Goal: Information Seeking & Learning: Compare options

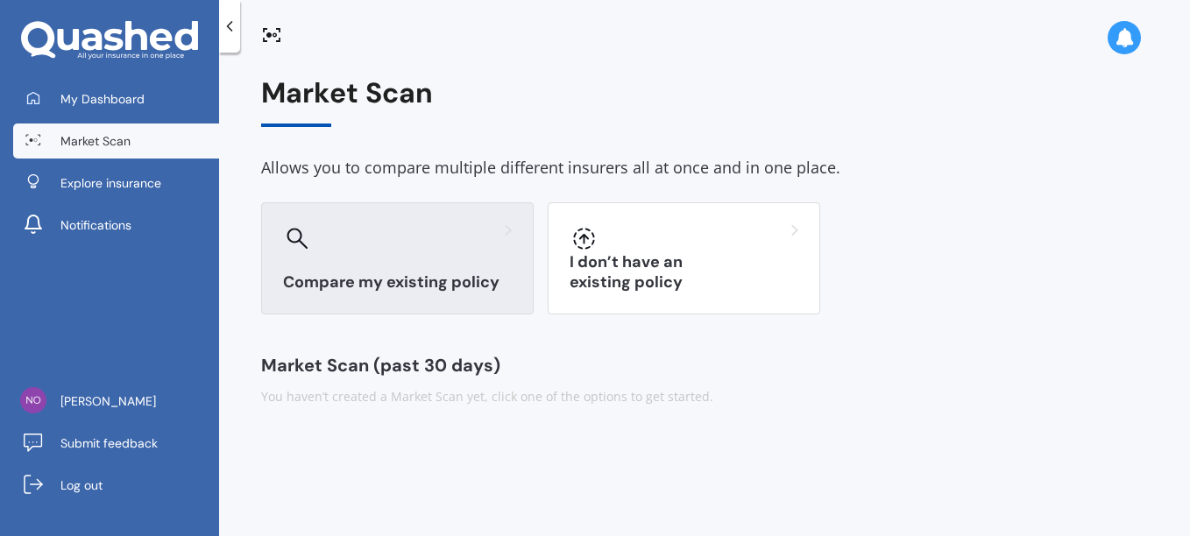
click at [361, 243] on div at bounding box center [397, 238] width 229 height 28
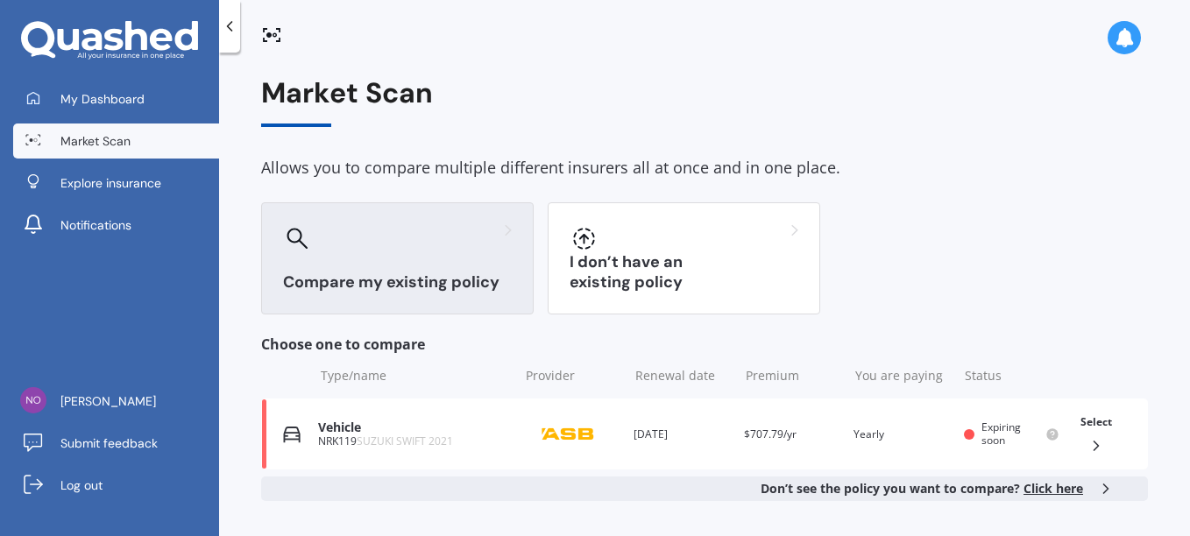
scroll to position [88, 0]
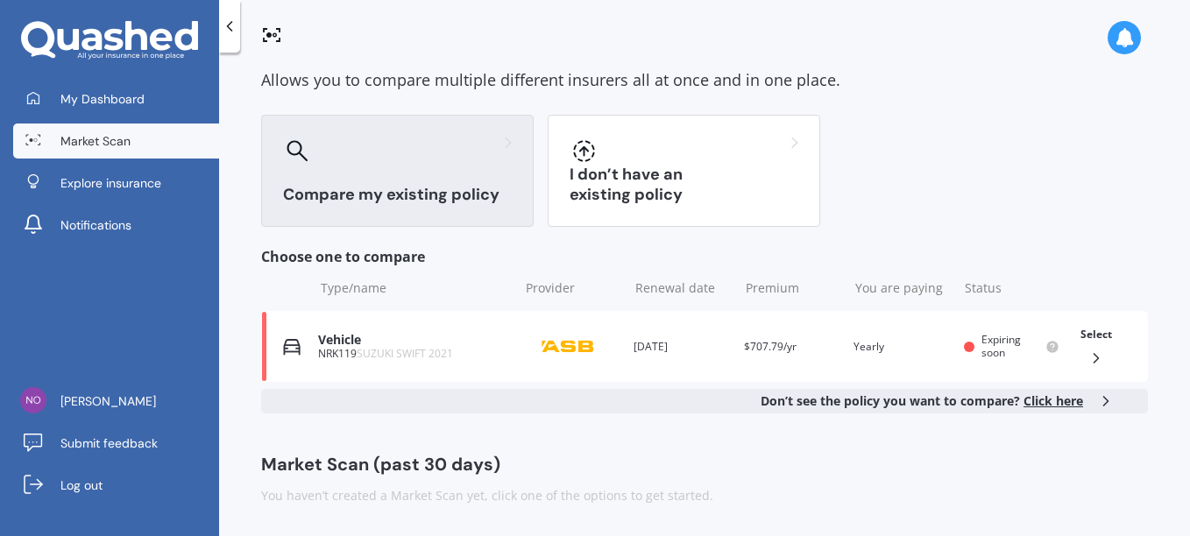
click at [1043, 404] on span "Click here" at bounding box center [1053, 400] width 60 height 17
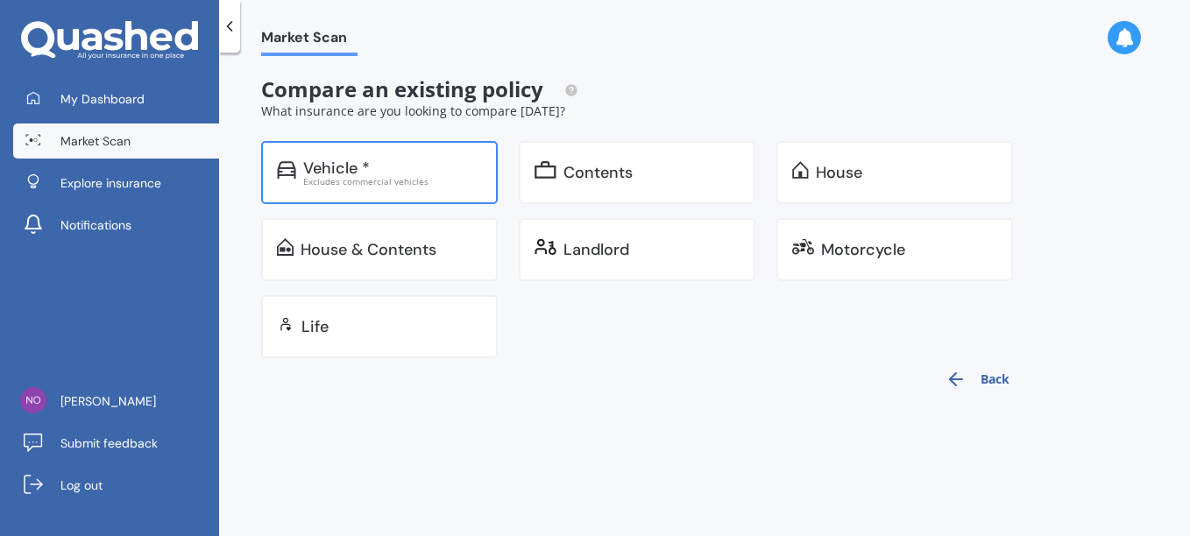
click at [326, 172] on div "Vehicle *" at bounding box center [336, 168] width 67 height 18
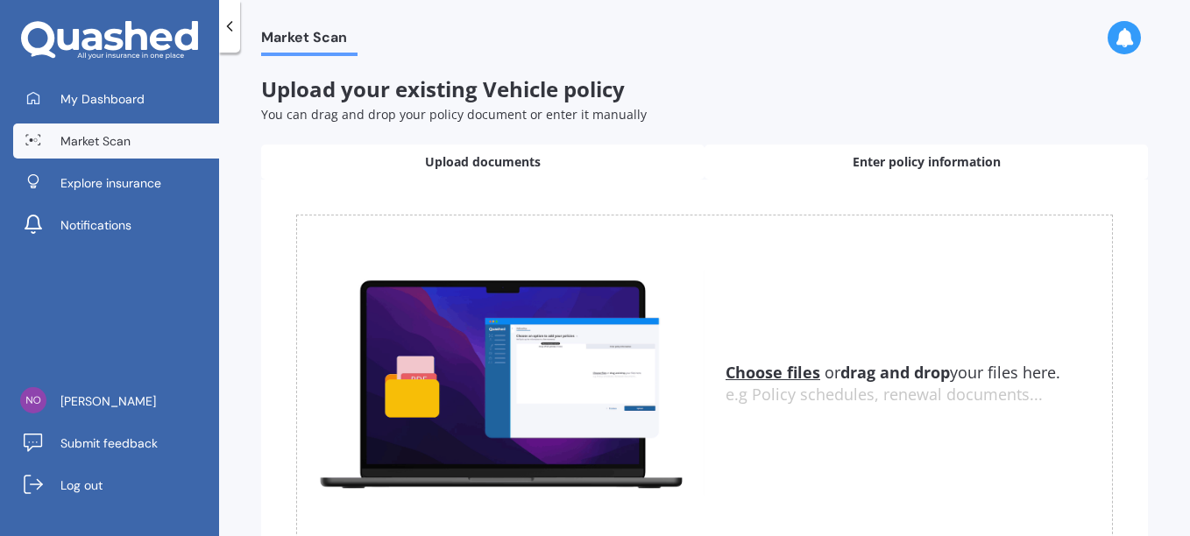
click at [905, 162] on span "Enter policy information" at bounding box center [926, 162] width 148 height 18
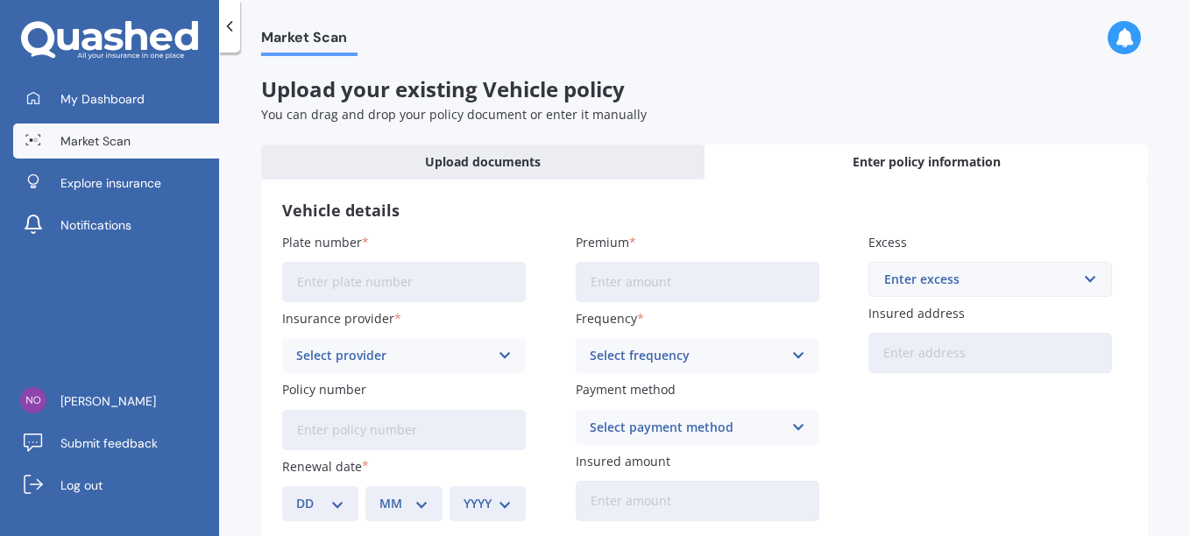
click at [335, 285] on input "Plate number" at bounding box center [404, 282] width 244 height 40
click at [439, 314] on label "Insurance provider" at bounding box center [400, 318] width 237 height 18
click at [340, 284] on input "Plate number" at bounding box center [404, 282] width 244 height 40
type input "NRK119"
click at [585, 278] on input "Premium" at bounding box center [698, 282] width 244 height 40
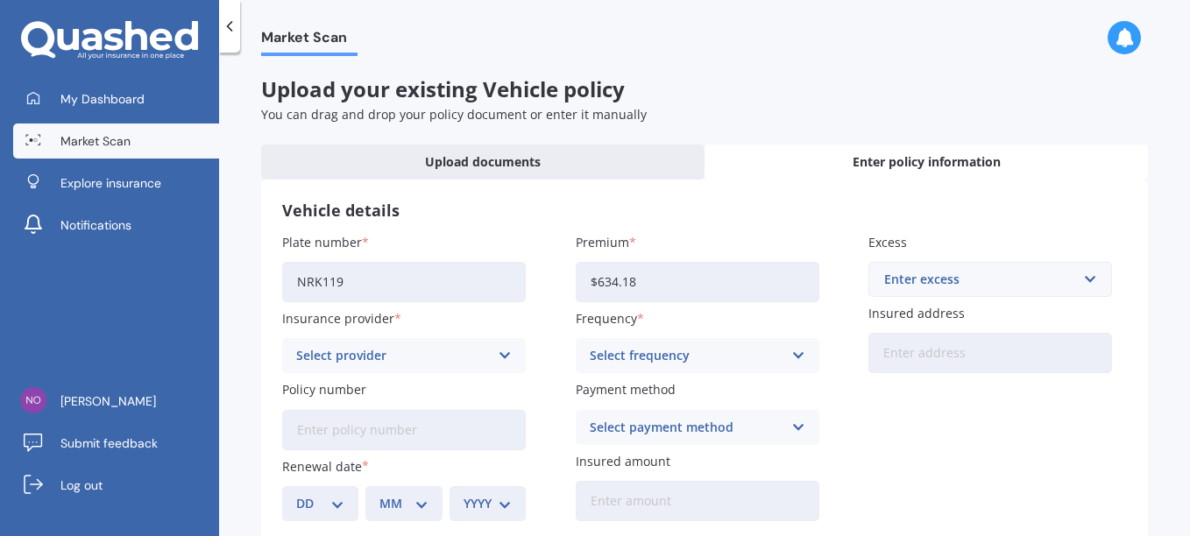
type input "$634.18"
click at [1075, 276] on input "text" at bounding box center [984, 279] width 228 height 33
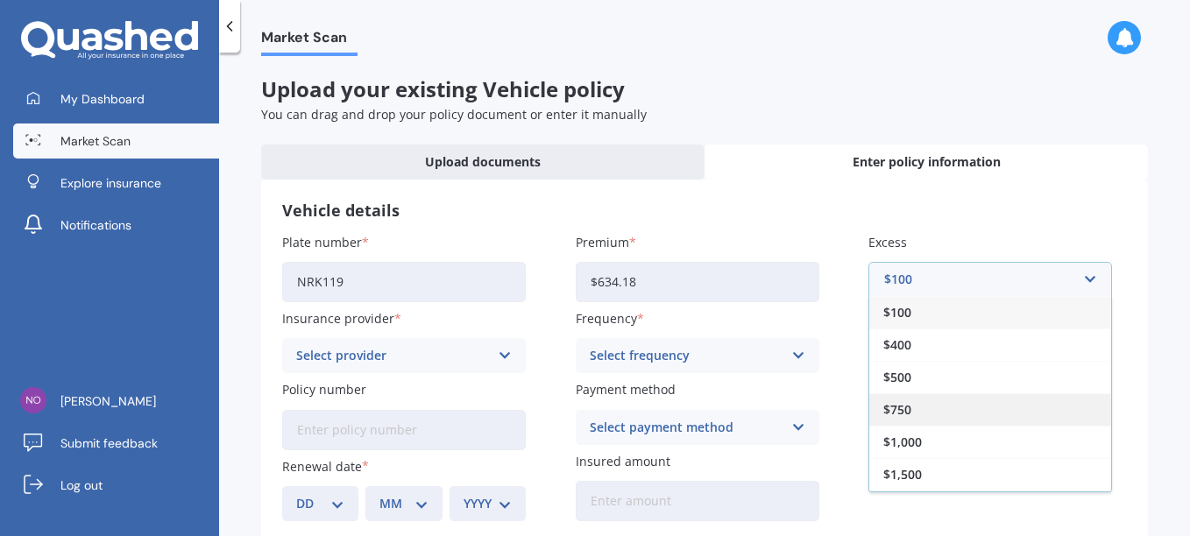
click at [901, 406] on span "$750" at bounding box center [897, 410] width 28 height 12
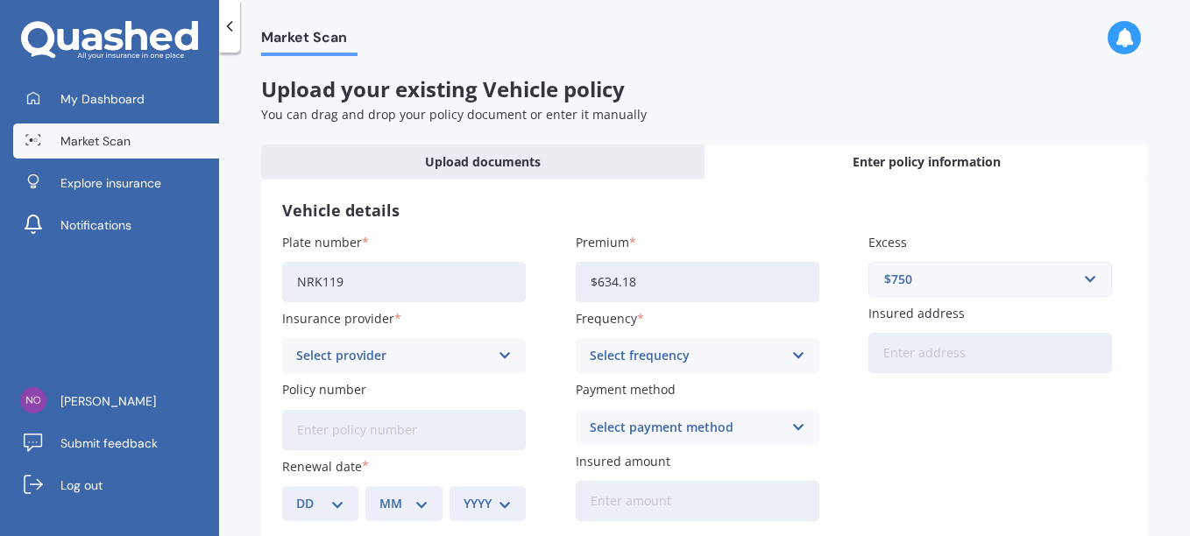
click at [885, 353] on input "Insured address" at bounding box center [990, 353] width 244 height 40
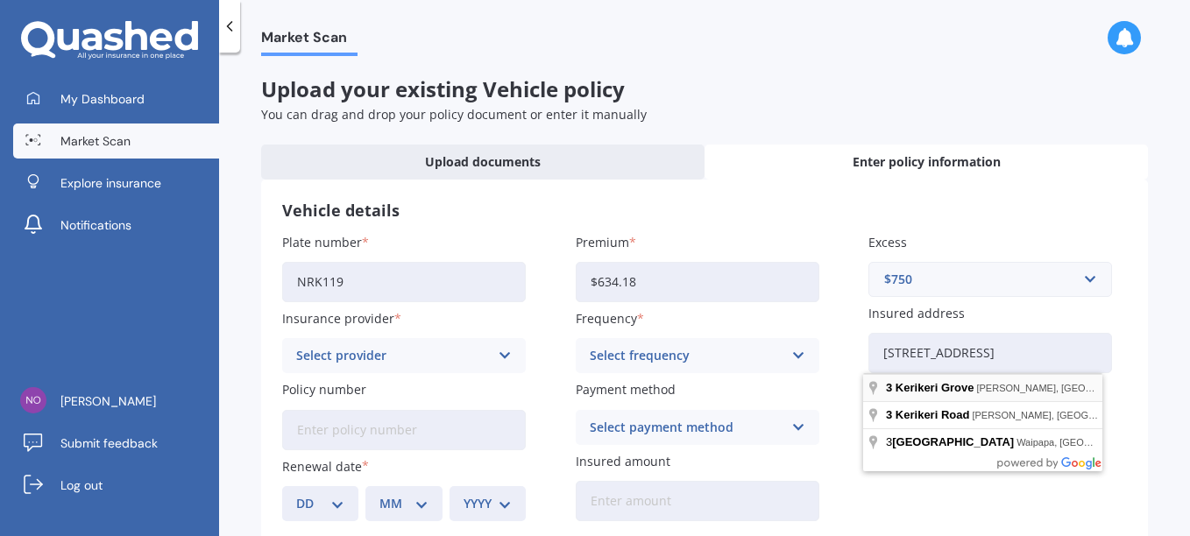
type input "[STREET_ADDRESS]"
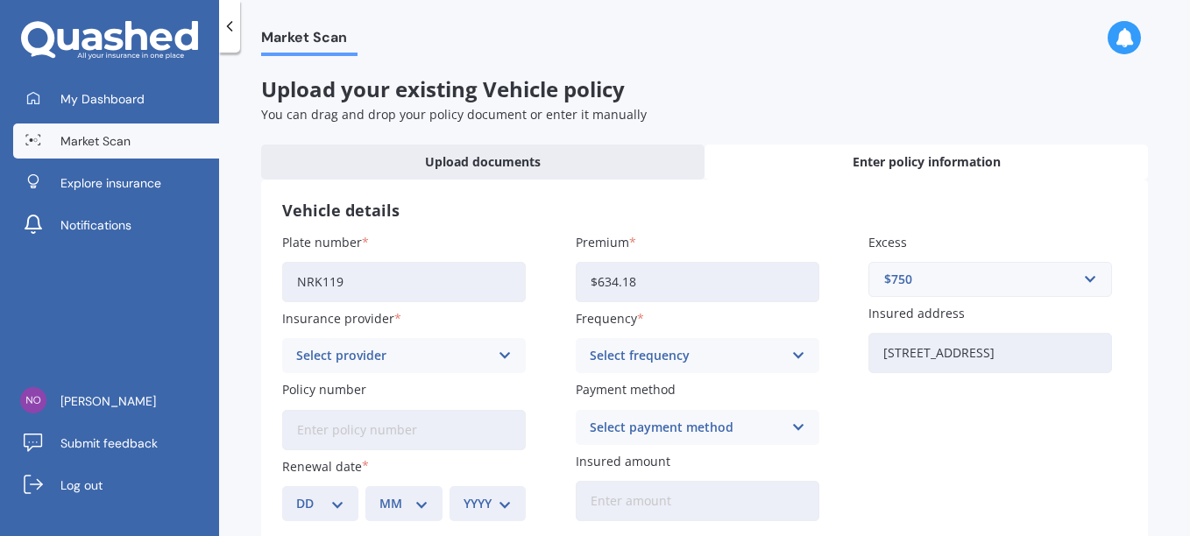
click at [508, 351] on icon at bounding box center [505, 355] width 15 height 19
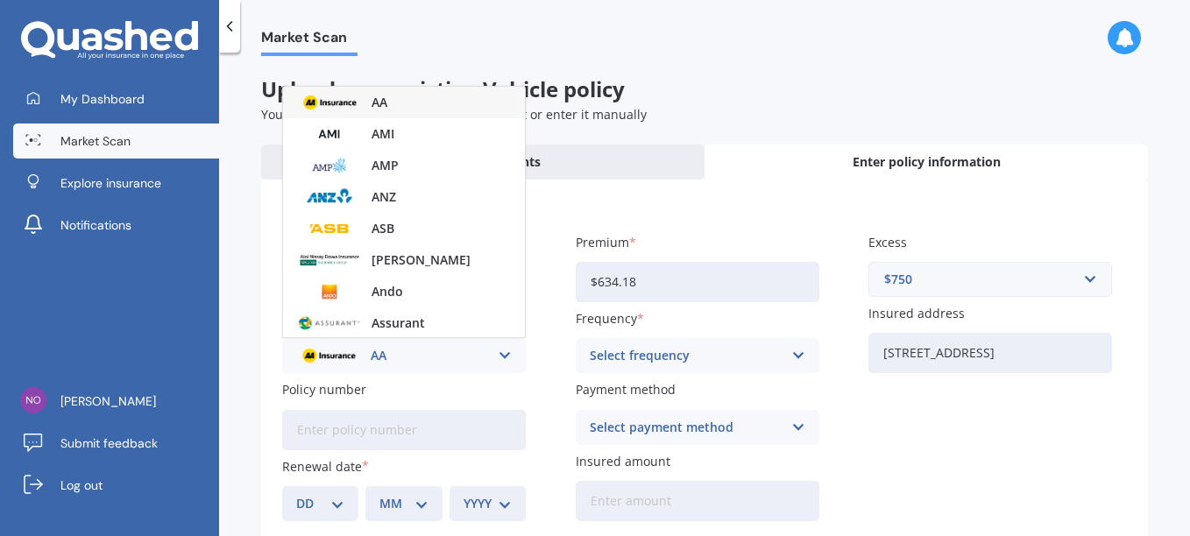
click at [507, 352] on icon at bounding box center [505, 355] width 15 height 19
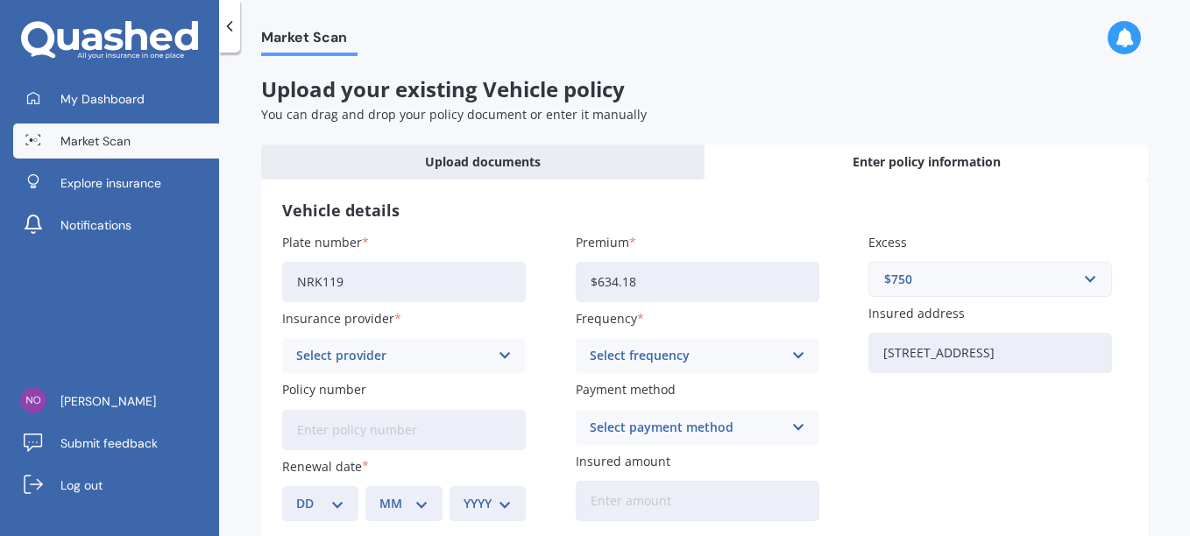
click at [507, 352] on icon at bounding box center [505, 355] width 15 height 19
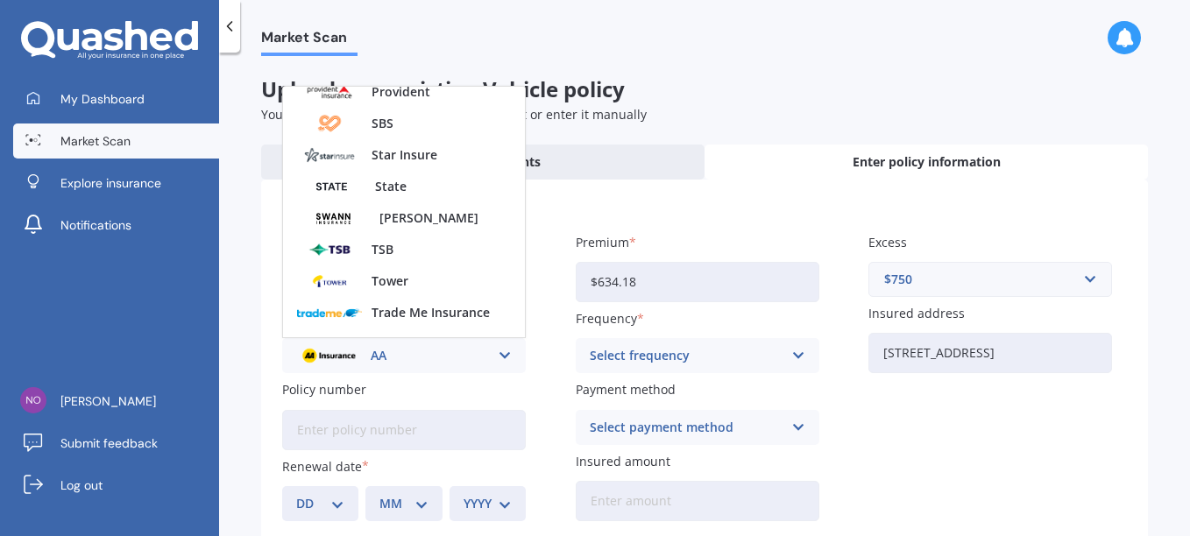
scroll to position [701, 0]
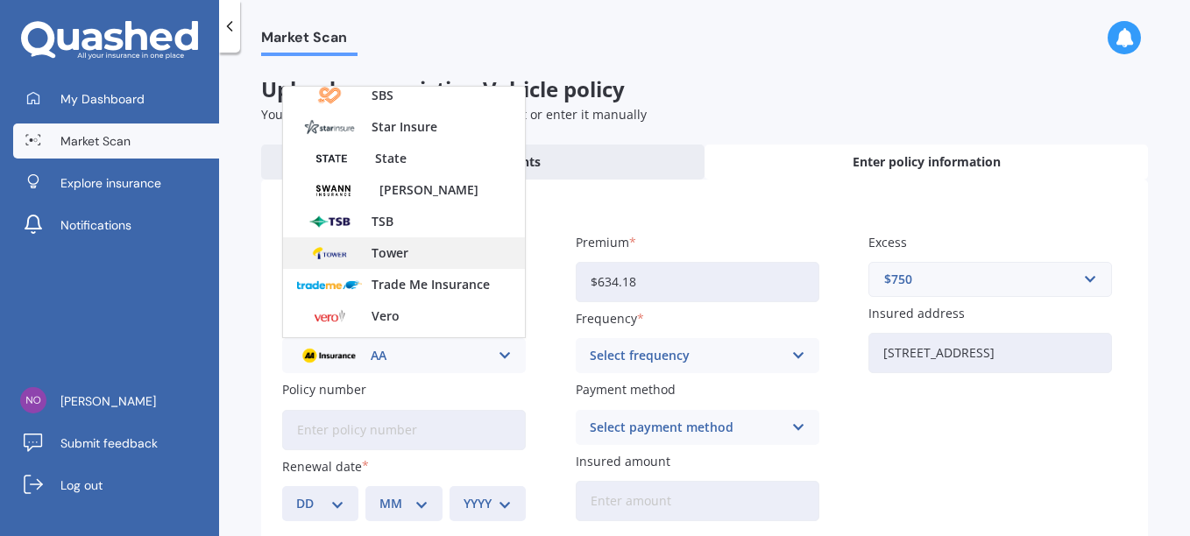
click at [396, 248] on span "Tower" at bounding box center [389, 253] width 37 height 12
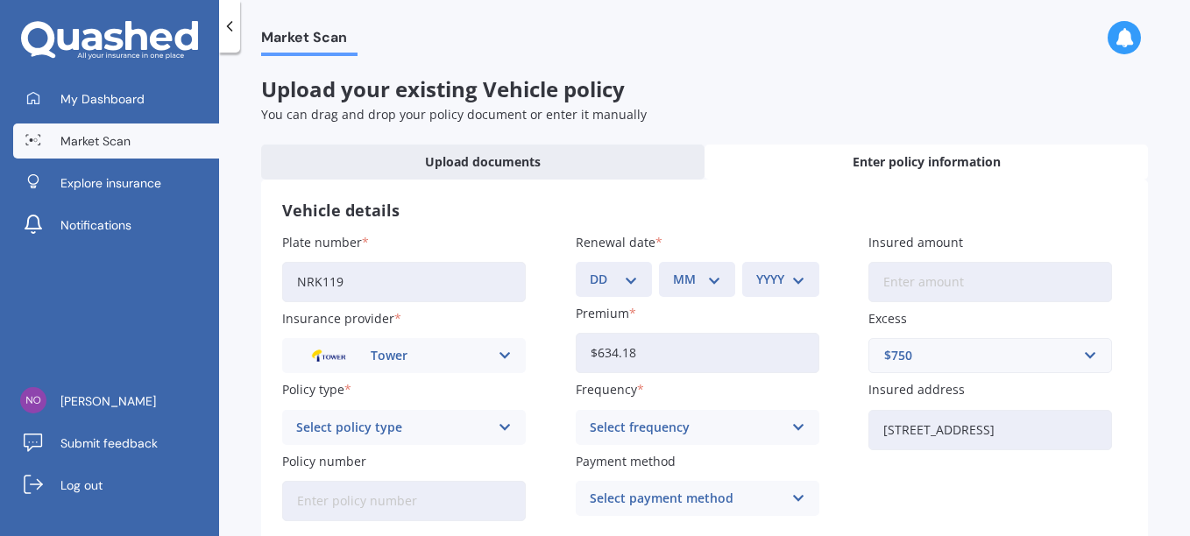
click at [501, 432] on icon at bounding box center [505, 427] width 15 height 19
click at [400, 388] on div "Comprehensive" at bounding box center [404, 394] width 242 height 32
click at [793, 425] on icon at bounding box center [797, 427] width 15 height 19
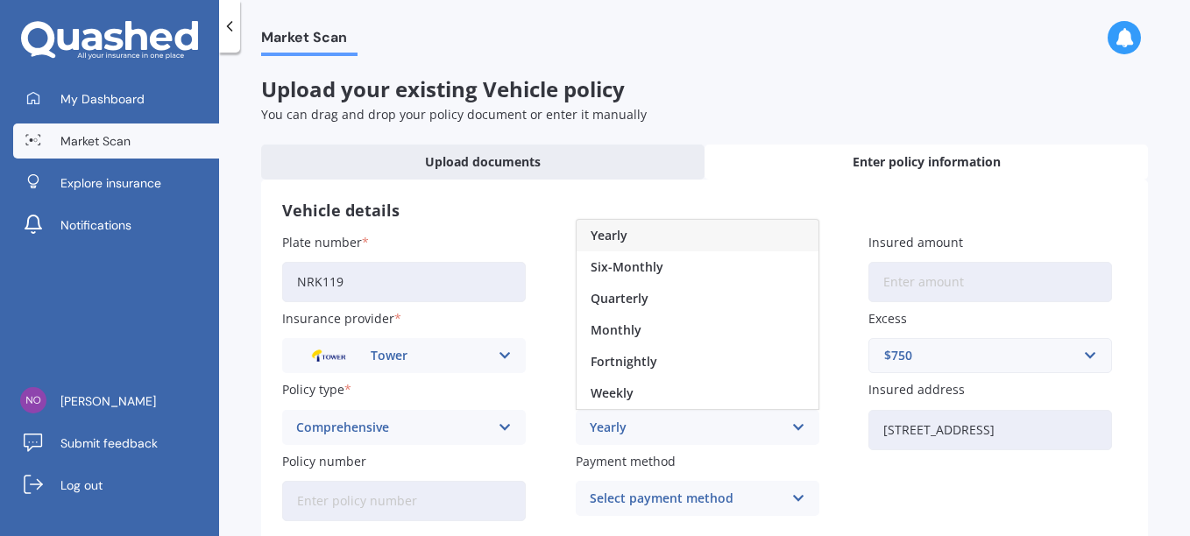
click at [619, 233] on span "Yearly" at bounding box center [608, 236] width 37 height 12
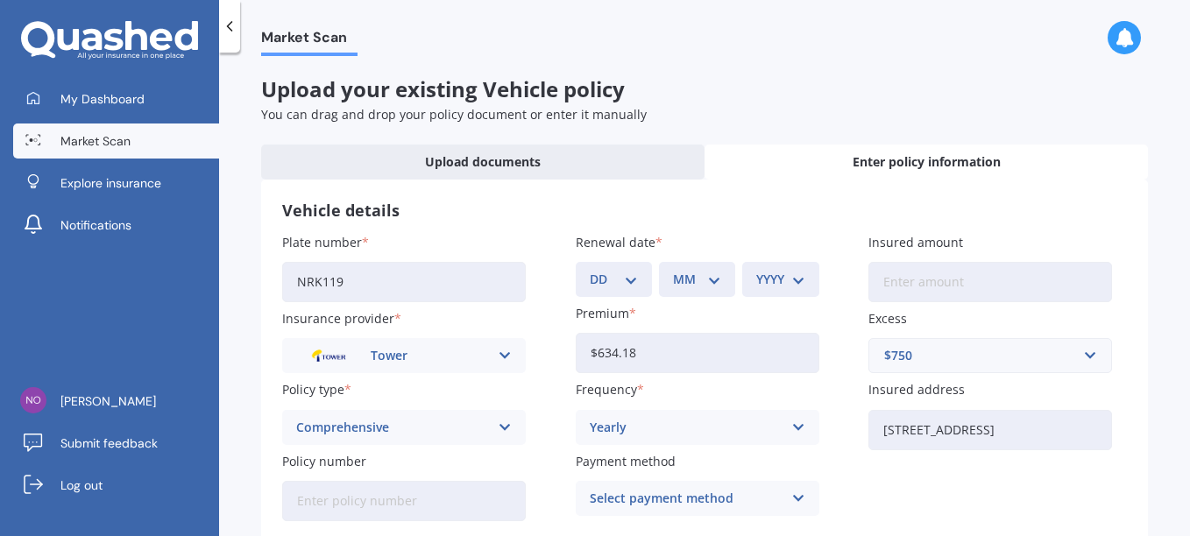
click at [633, 281] on select "DD 01 02 03 04 05 06 07 08 09 10 11 12 13 14 15 16 17 18 19 20 21 22 23 24 25 2…" at bounding box center [614, 279] width 48 height 19
select select "20"
click at [590, 270] on select "DD 01 02 03 04 05 06 07 08 09 10 11 12 13 14 15 16 17 18 19 20 21 22 23 24 25 2…" at bounding box center [614, 279] width 48 height 19
click at [710, 282] on select "MM 01 02 03 04 05 06 07 08 09 10 11 12" at bounding box center [697, 279] width 48 height 19
select select "10"
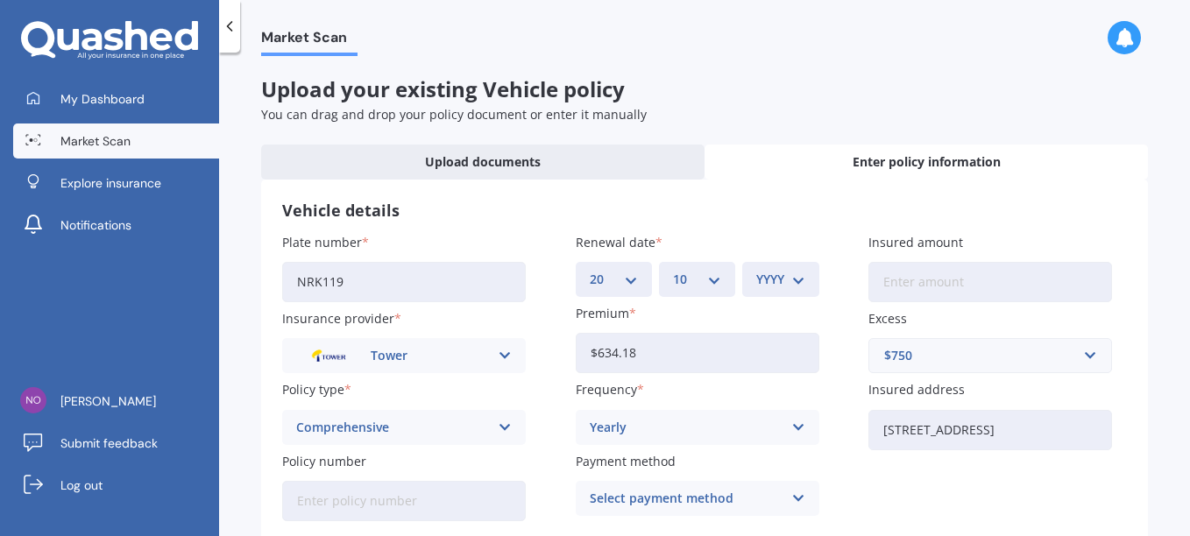
click at [673, 270] on select "MM 01 02 03 04 05 06 07 08 09 10 11 12" at bounding box center [697, 279] width 48 height 19
click at [789, 285] on select "YYYY 2027 2026 2025 2024 2023 2022 2021 2020 2019 2018 2017 2016 2015 2014 2013…" at bounding box center [780, 279] width 48 height 19
click at [795, 277] on select "YYYY 2027 2026 2025 2024 2023 2022 2021 2020 2019 2018 2017 2016 2015 2014 2013…" at bounding box center [780, 279] width 48 height 19
select select "2025"
click at [756, 270] on select "YYYY 2027 2026 2025 2024 2023 2022 2021 2020 2019 2018 2017 2016 2015 2014 2013…" at bounding box center [780, 279] width 48 height 19
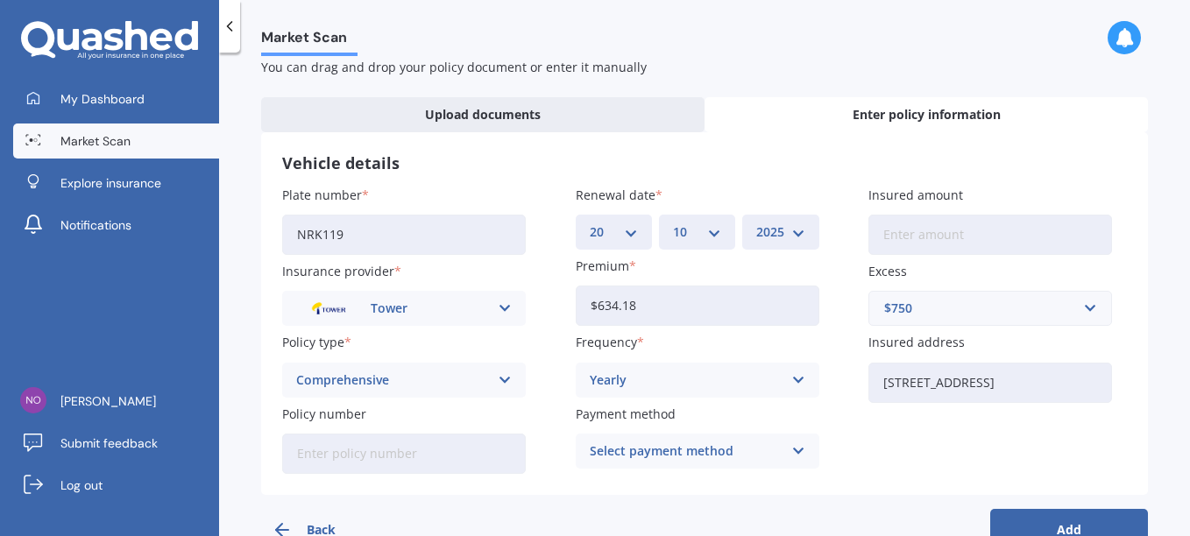
scroll to position [88, 0]
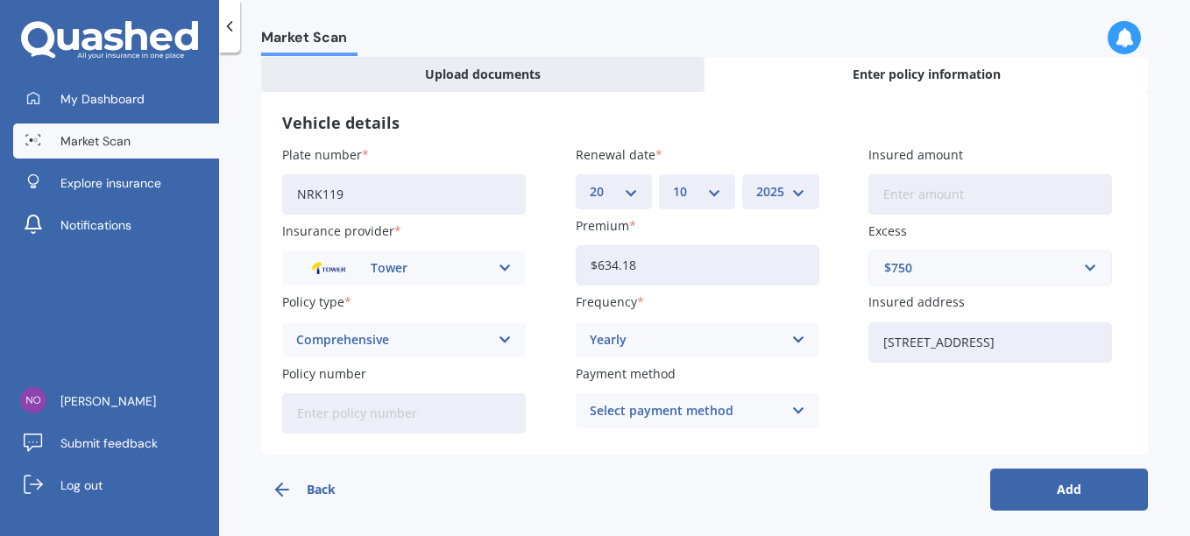
click at [790, 411] on icon at bounding box center [797, 410] width 15 height 19
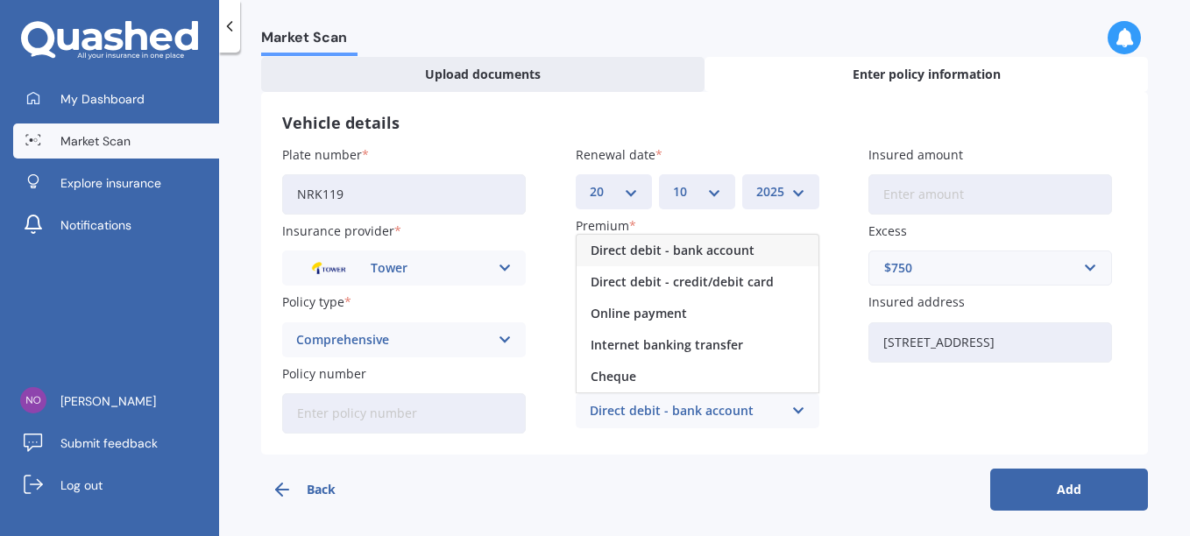
click at [649, 415] on div "Direct debit - bank account" at bounding box center [686, 410] width 193 height 19
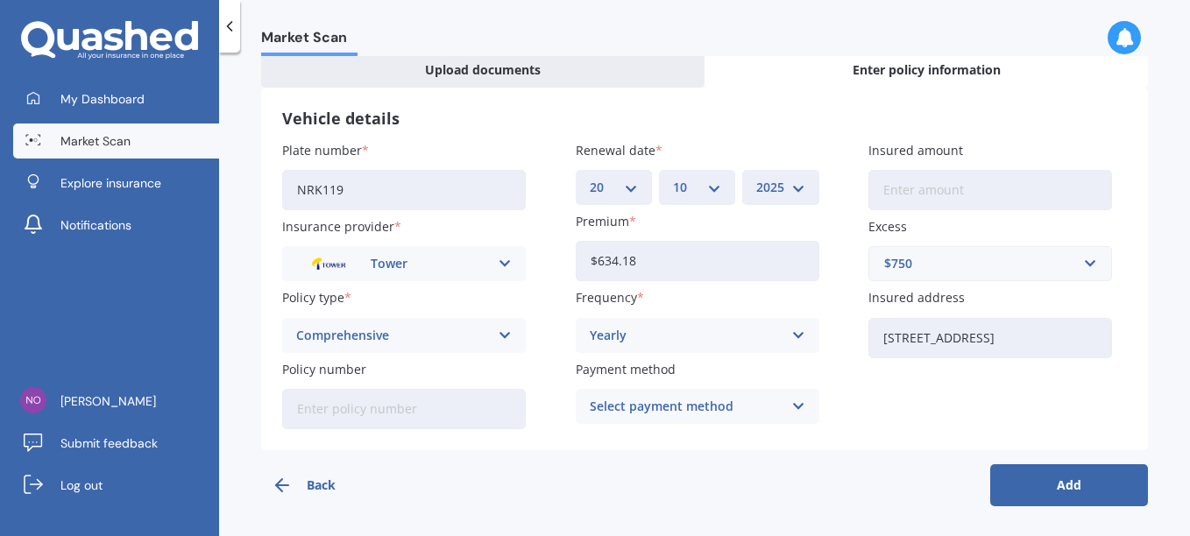
scroll to position [94, 0]
click at [1063, 483] on button "Add" at bounding box center [1069, 484] width 158 height 42
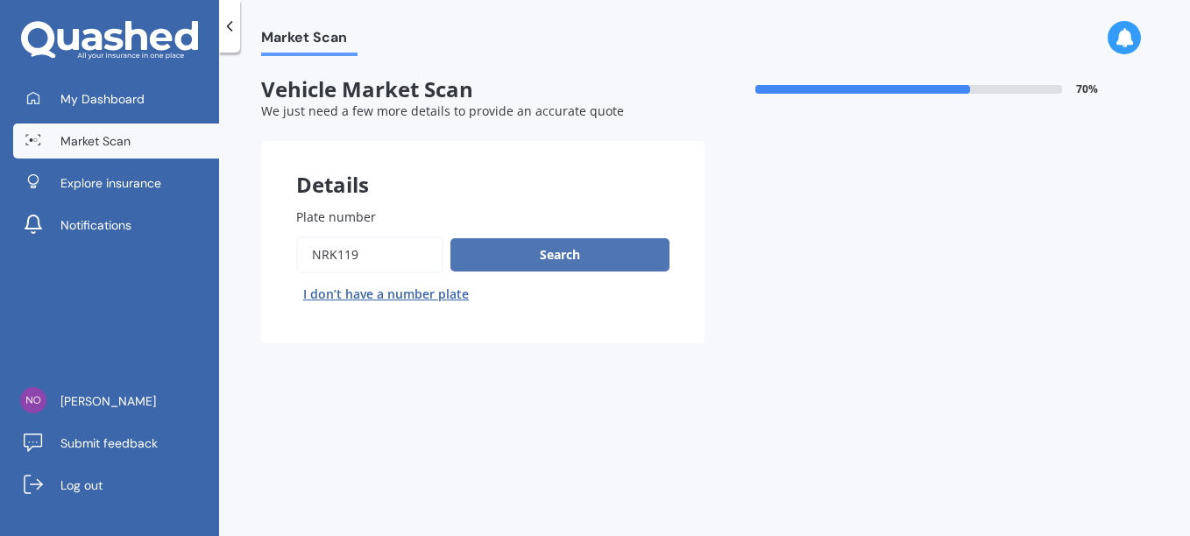
click at [578, 258] on button "Search" at bounding box center [559, 254] width 219 height 33
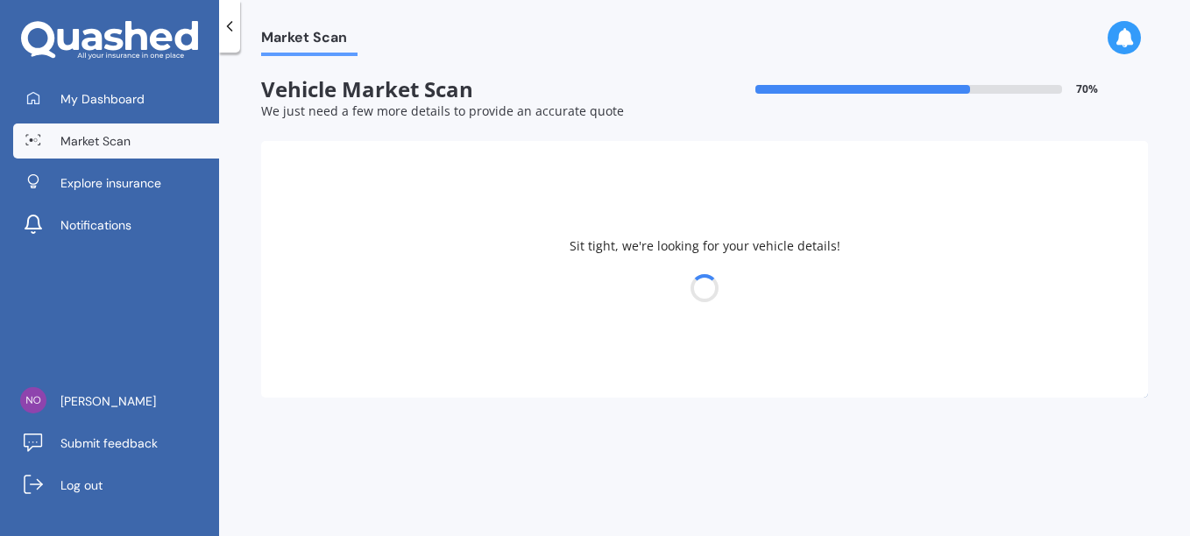
select select "SUZUKI"
select select "SWIFT"
select select "04"
select select "06"
select select "1959"
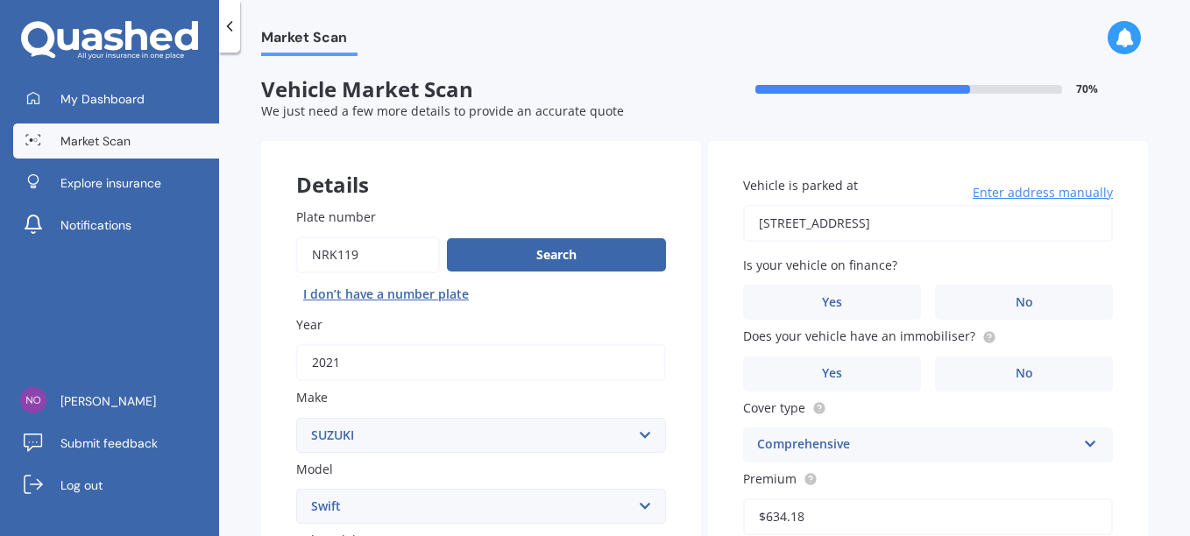
scroll to position [88, 0]
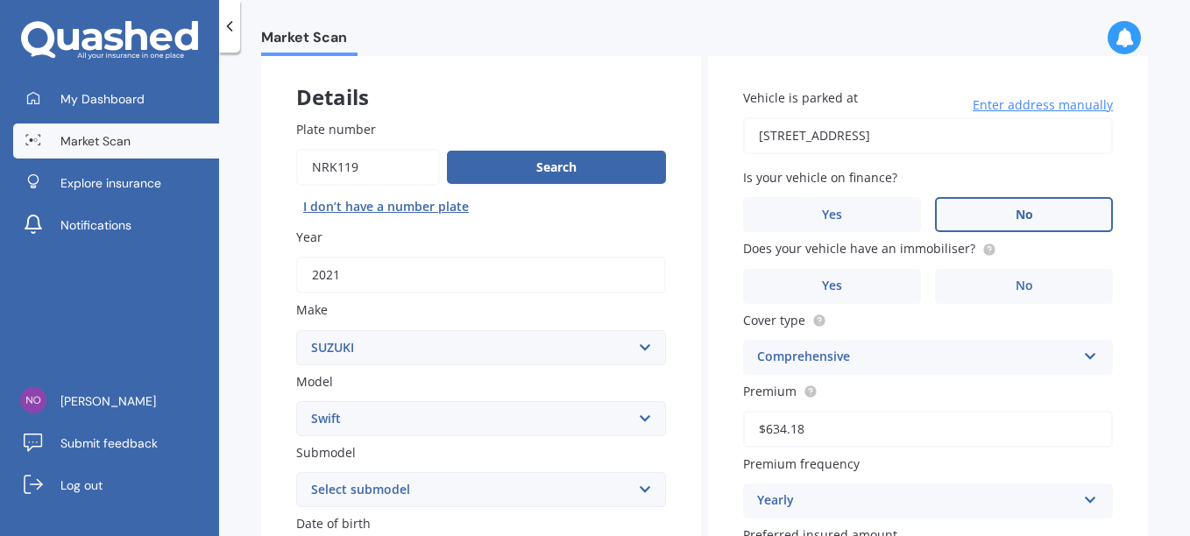
click at [1030, 216] on label "No" at bounding box center [1024, 214] width 178 height 35
click at [0, 0] on input "No" at bounding box center [0, 0] width 0 height 0
click at [844, 283] on label "Yes" at bounding box center [832, 286] width 178 height 35
click at [0, 0] on input "Yes" at bounding box center [0, 0] width 0 height 0
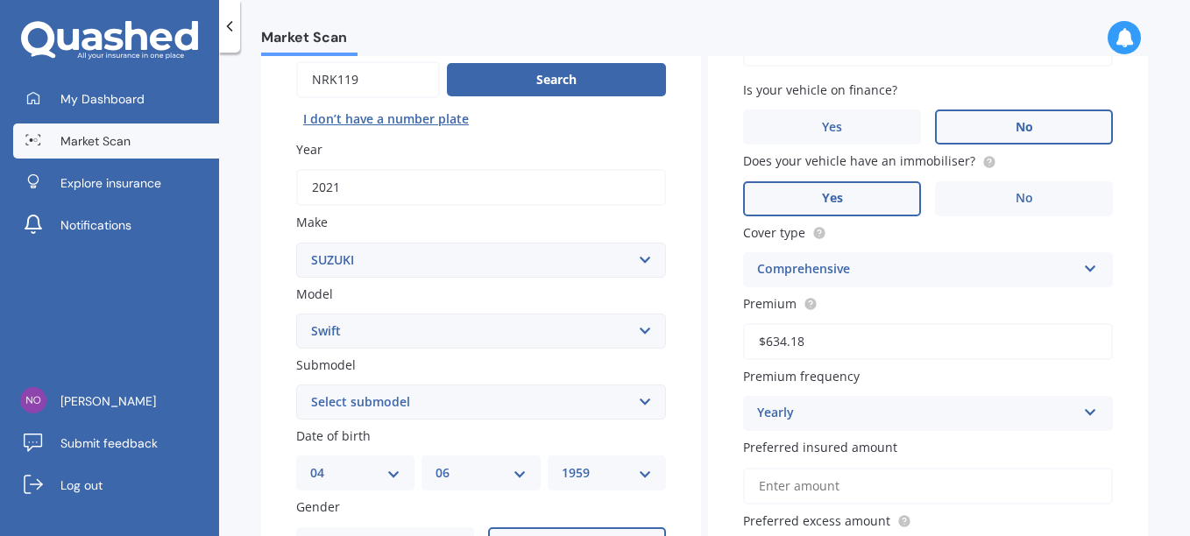
scroll to position [263, 0]
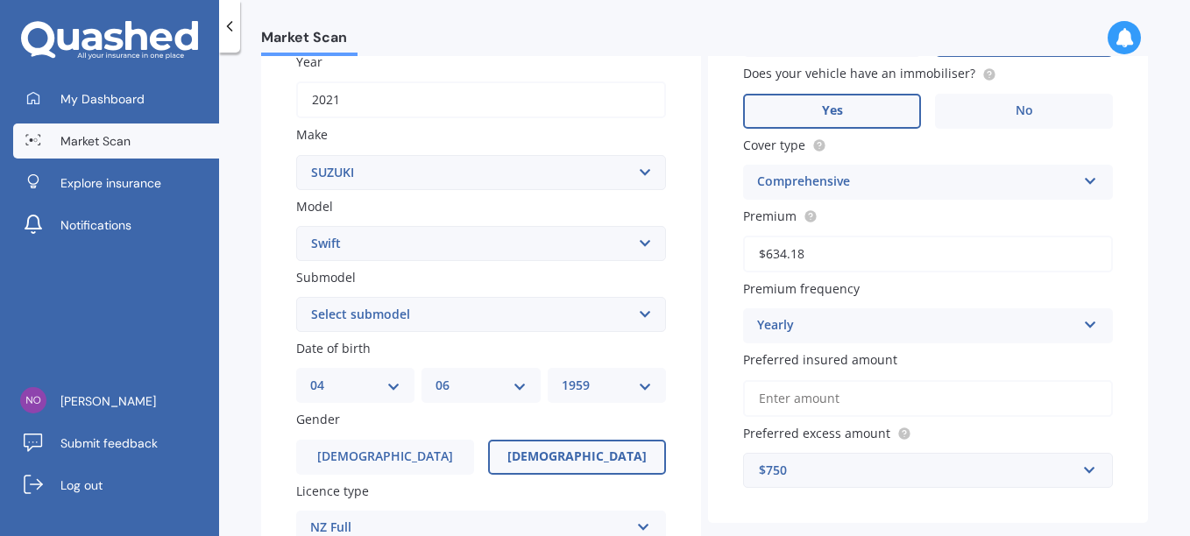
click at [779, 394] on input "Preferred insured amount" at bounding box center [928, 398] width 370 height 37
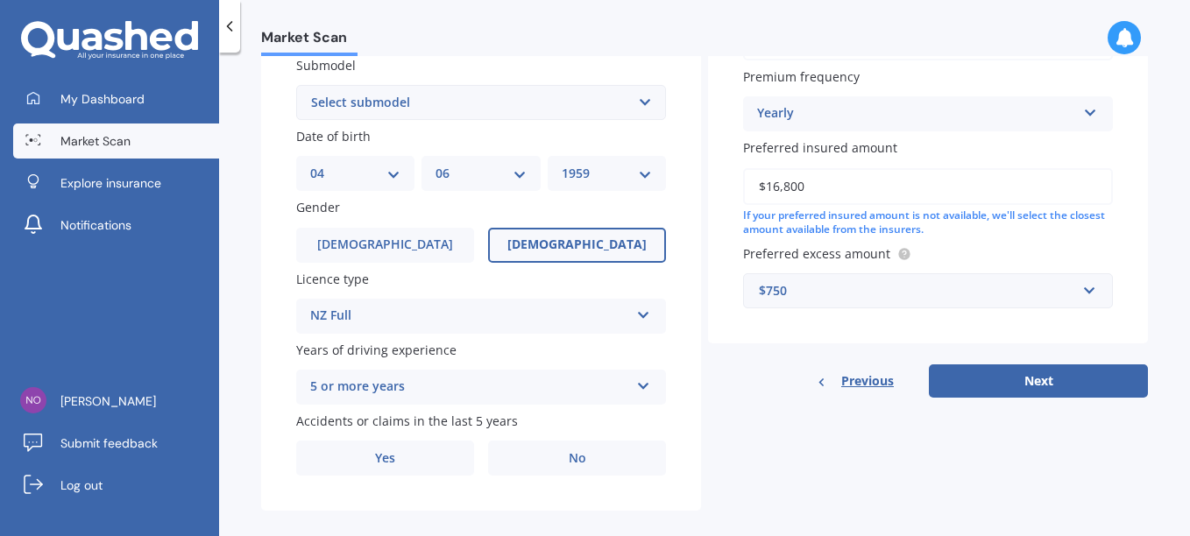
scroll to position [495, 0]
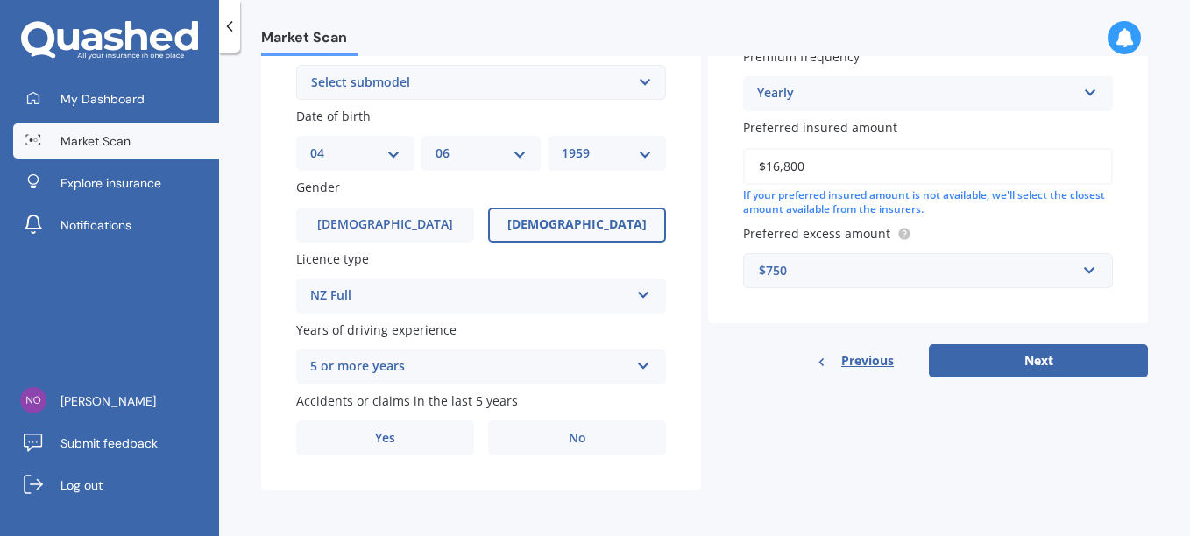
type input "$16,800"
click at [639, 364] on icon at bounding box center [643, 363] width 15 height 12
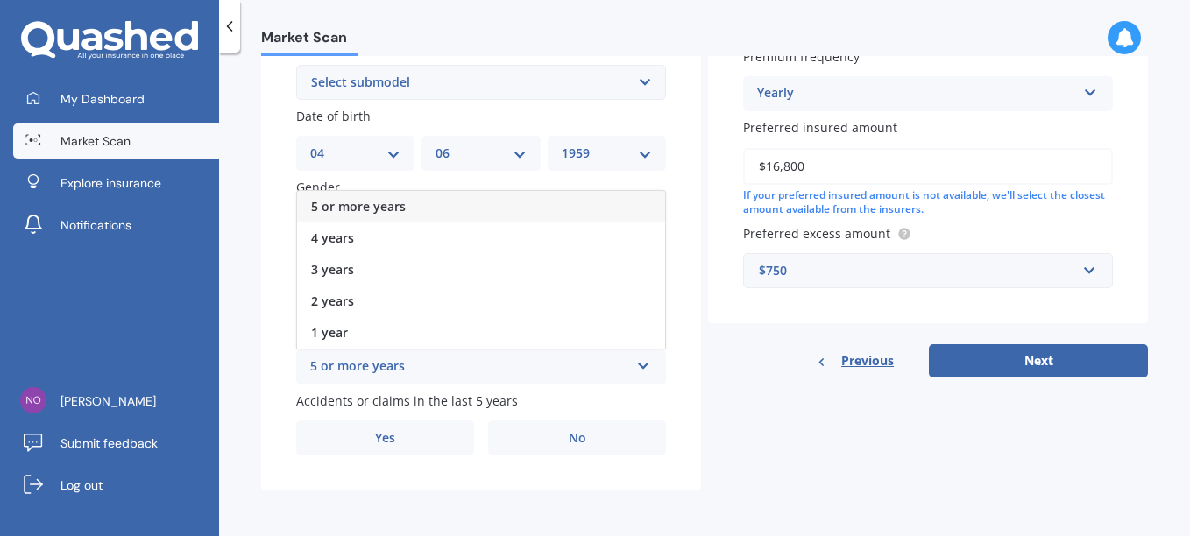
click at [639, 364] on icon at bounding box center [643, 363] width 15 height 12
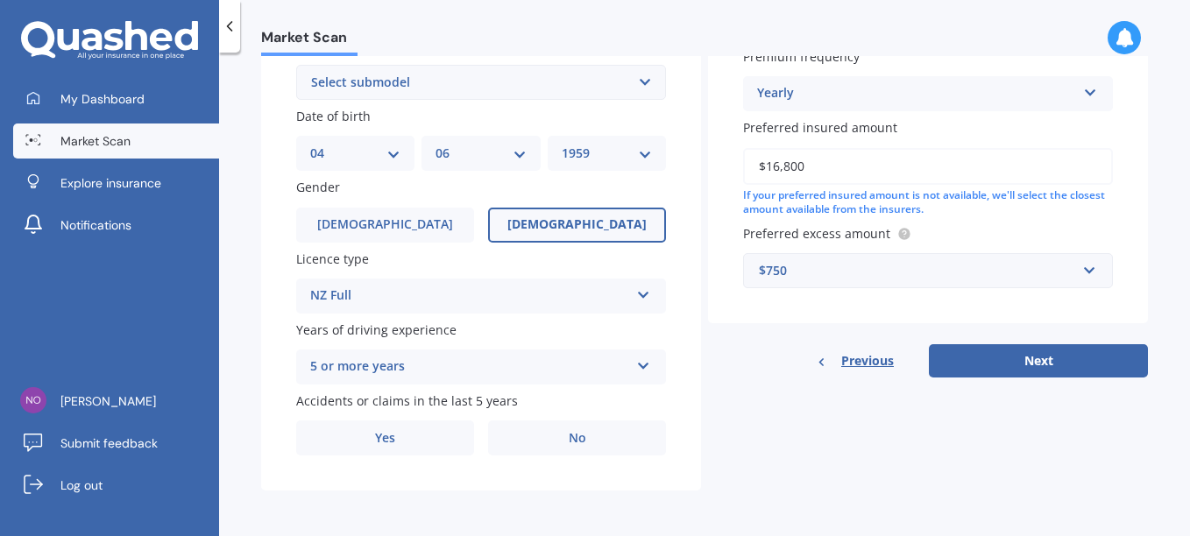
click at [640, 365] on icon at bounding box center [643, 363] width 15 height 12
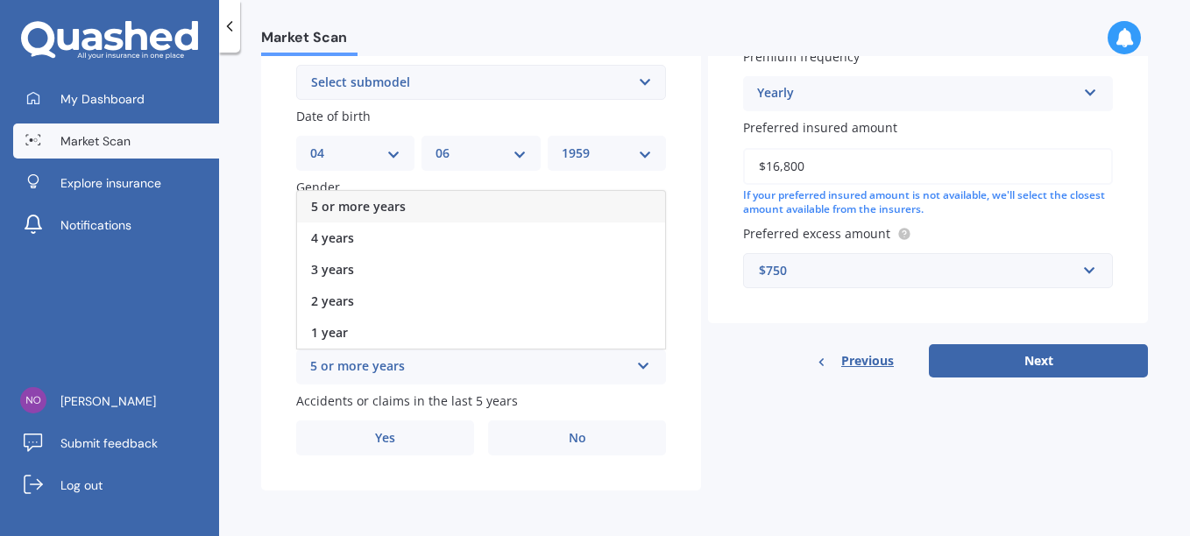
click at [640, 365] on icon at bounding box center [643, 363] width 15 height 12
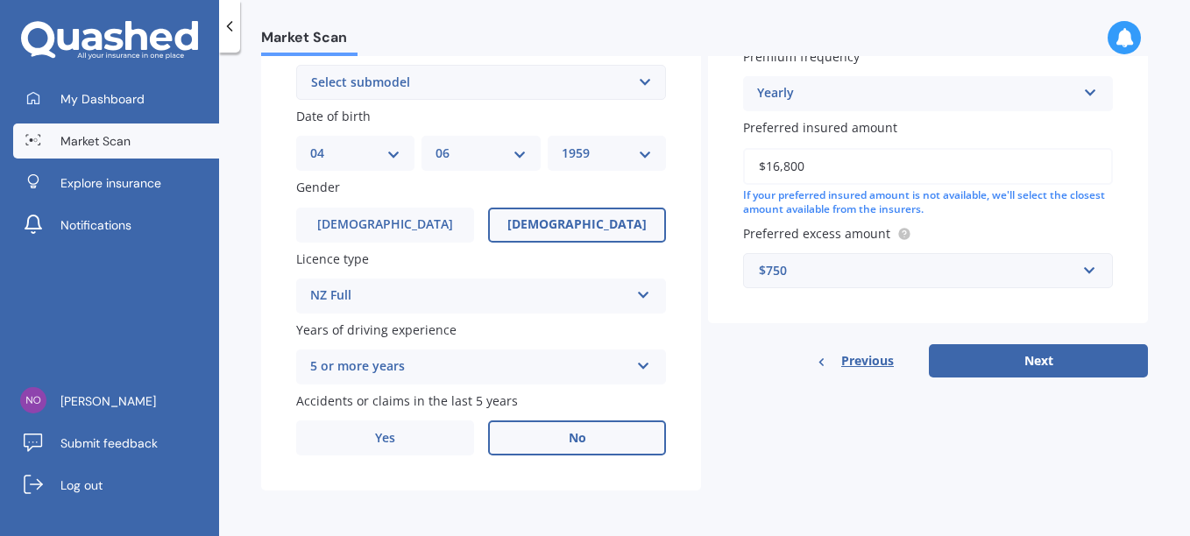
click at [555, 442] on label "No" at bounding box center [577, 438] width 178 height 35
click at [0, 0] on input "No" at bounding box center [0, 0] width 0 height 0
click at [1012, 364] on button "Next" at bounding box center [1038, 360] width 219 height 33
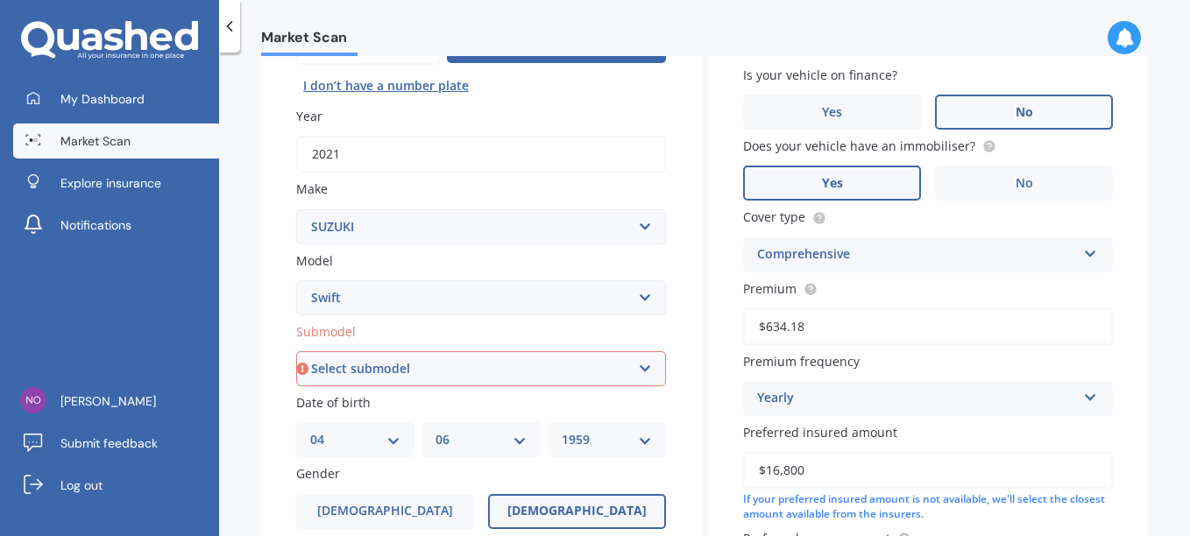
scroll to position [212, 0]
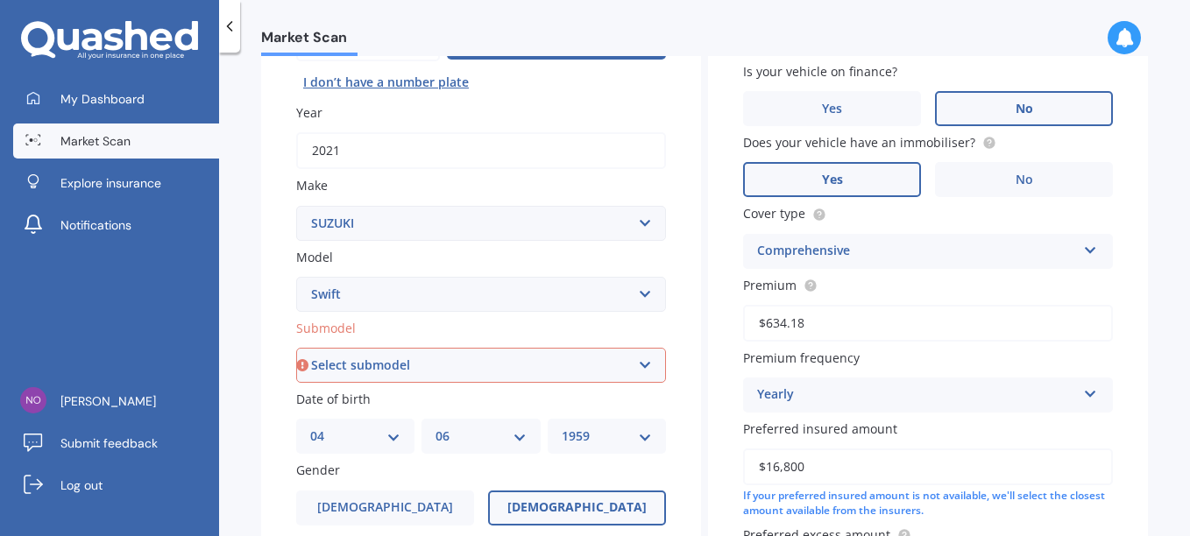
click at [645, 362] on select "Select submodel (All other) Cino Diesel Turbo GA GL GLX GO GP GS GTI LTD RS Hyb…" at bounding box center [481, 365] width 370 height 35
select select "GL"
click at [296, 348] on select "Select submodel (All other) Cino Diesel Turbo GA GL GLX GO GP GS GTI LTD RS Hyb…" at bounding box center [481, 365] width 370 height 35
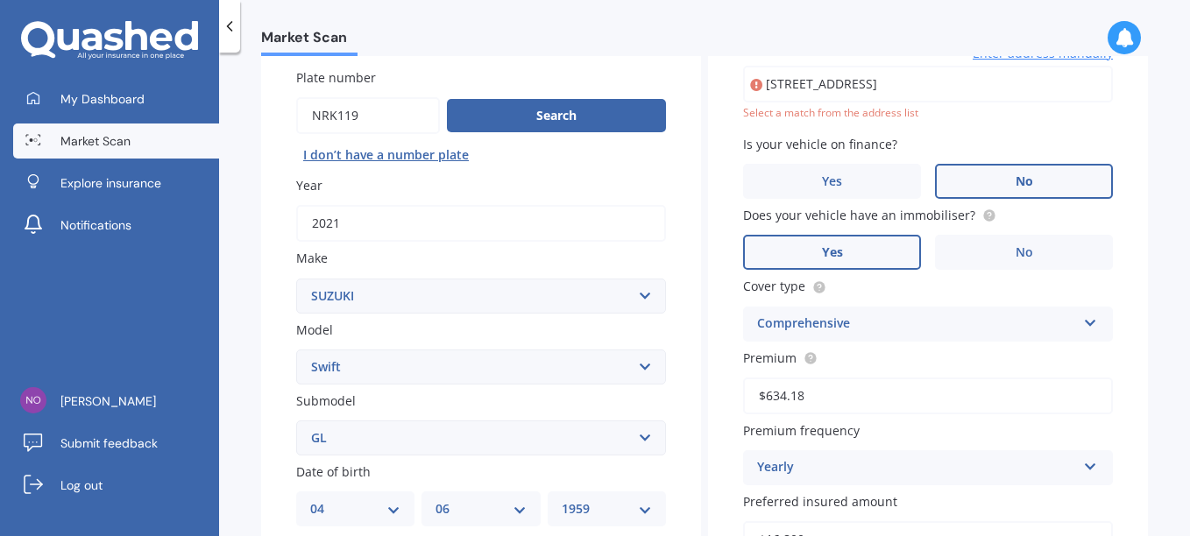
scroll to position [120, 0]
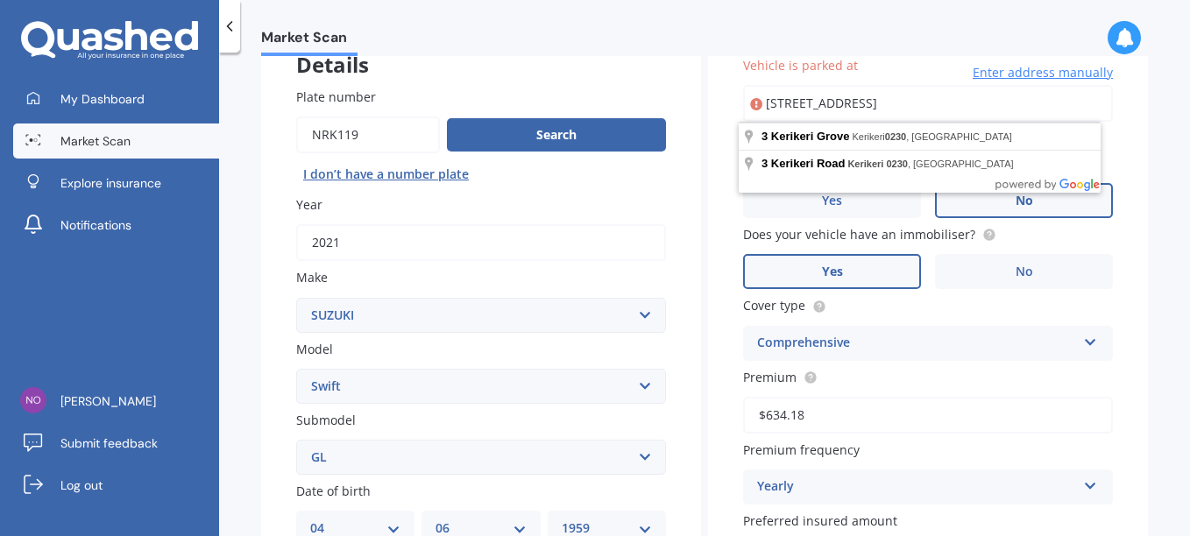
click at [641, 458] on select "Select submodel (All other) Cino Diesel Turbo GA GL GLX GO GP GS GTI LTD RS Hyb…" at bounding box center [481, 457] width 370 height 35
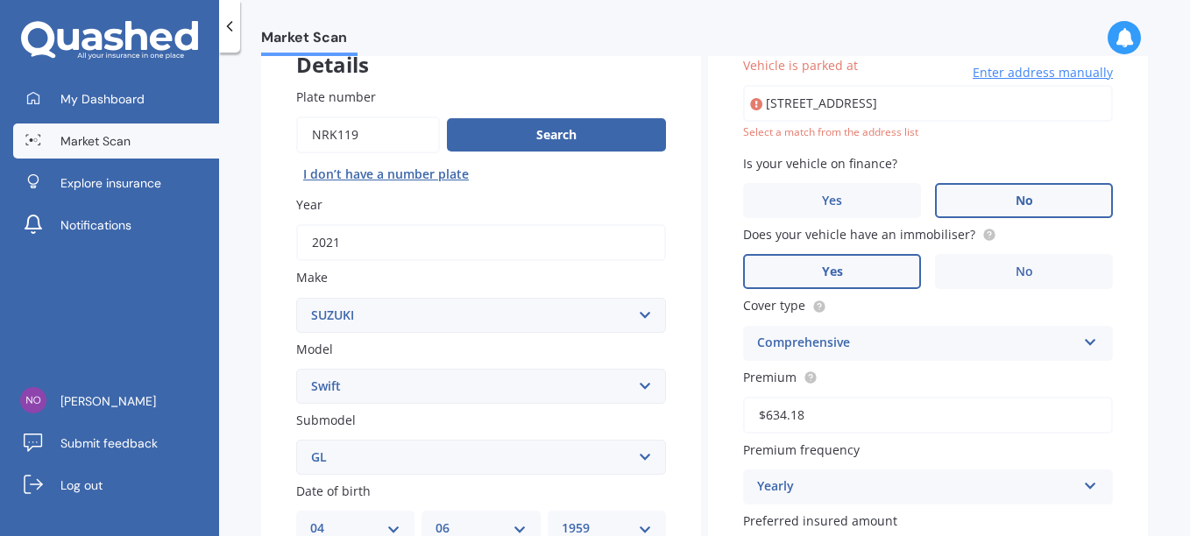
click at [296, 440] on select "Select submodel (All other) Cino Diesel Turbo GA GL GLX GO GP GS GTI LTD RS Hyb…" at bounding box center [481, 457] width 370 height 35
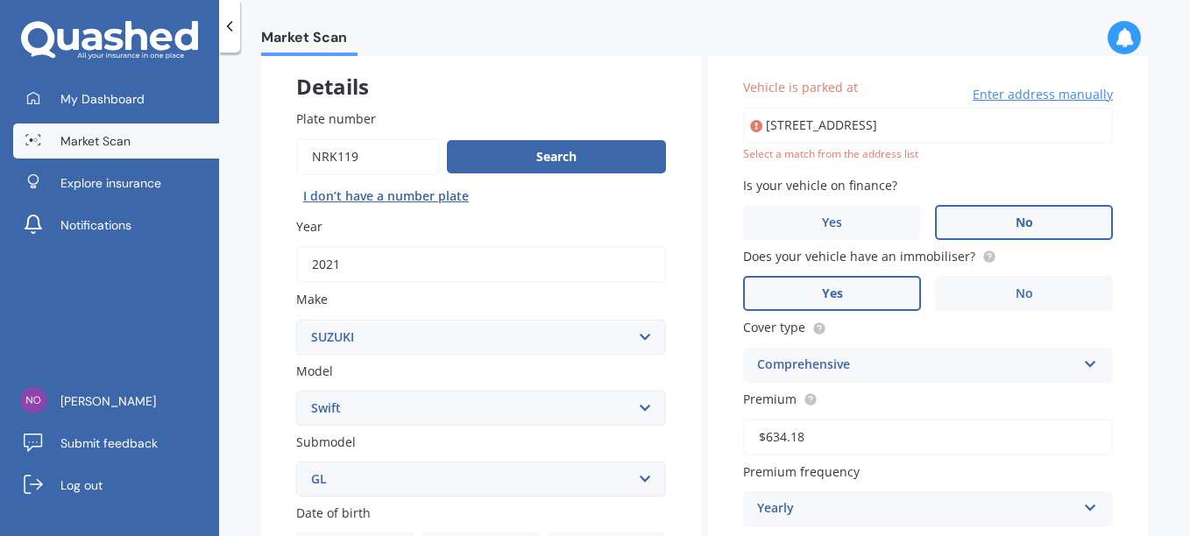
scroll to position [0, 0]
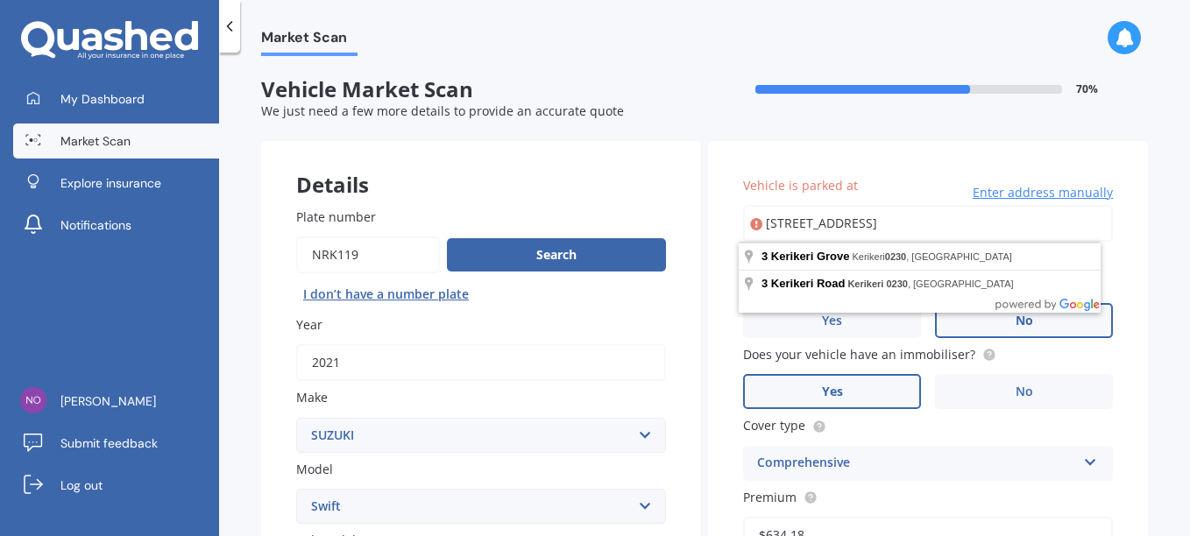
click at [951, 229] on input "[STREET_ADDRESS]" at bounding box center [928, 223] width 370 height 37
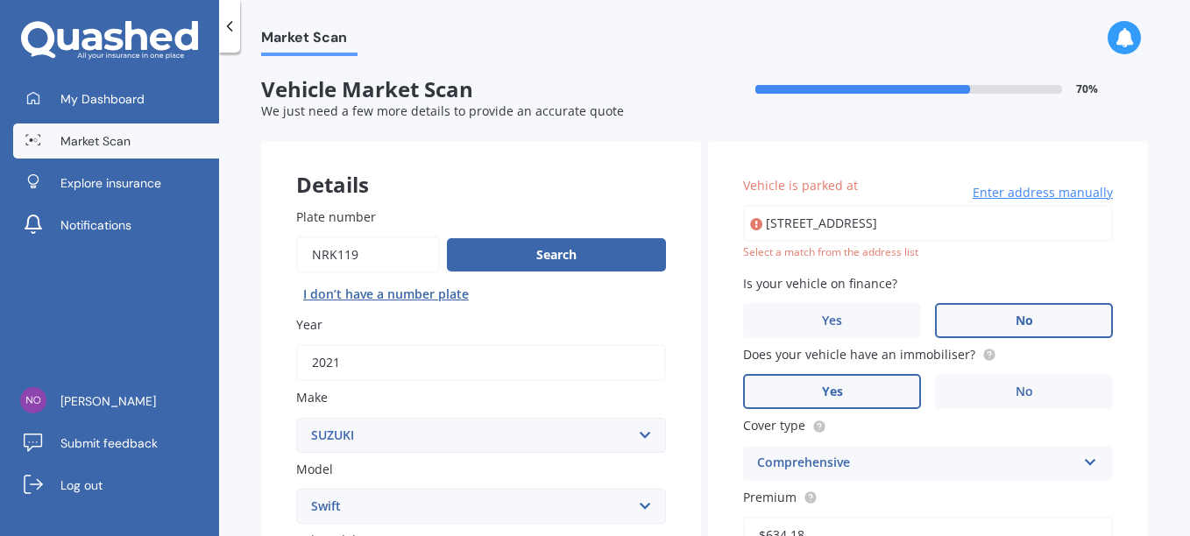
type input "[STREET_ADDRESS]"
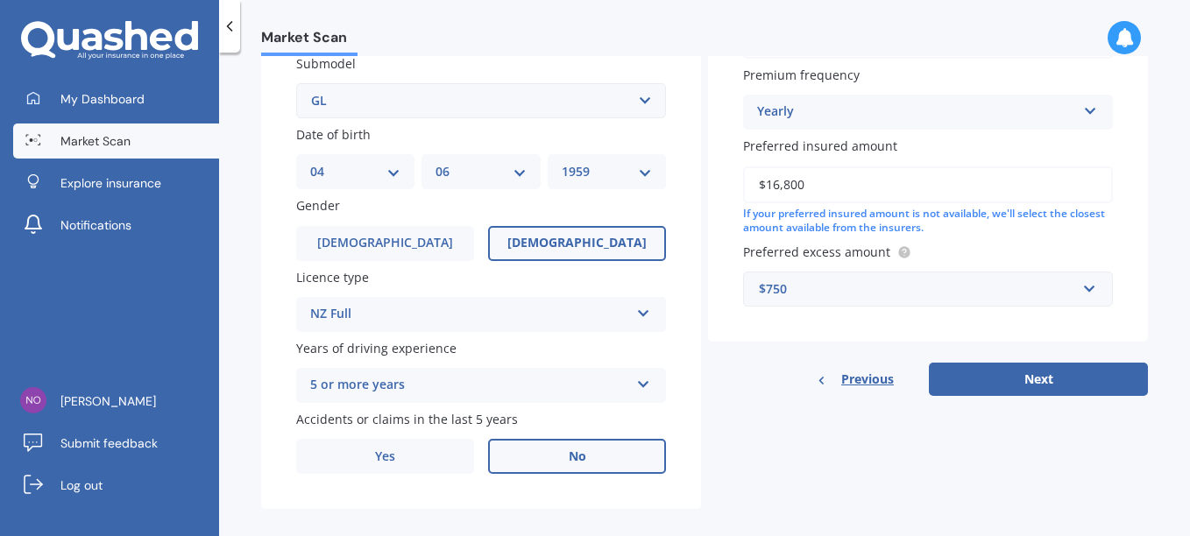
scroll to position [495, 0]
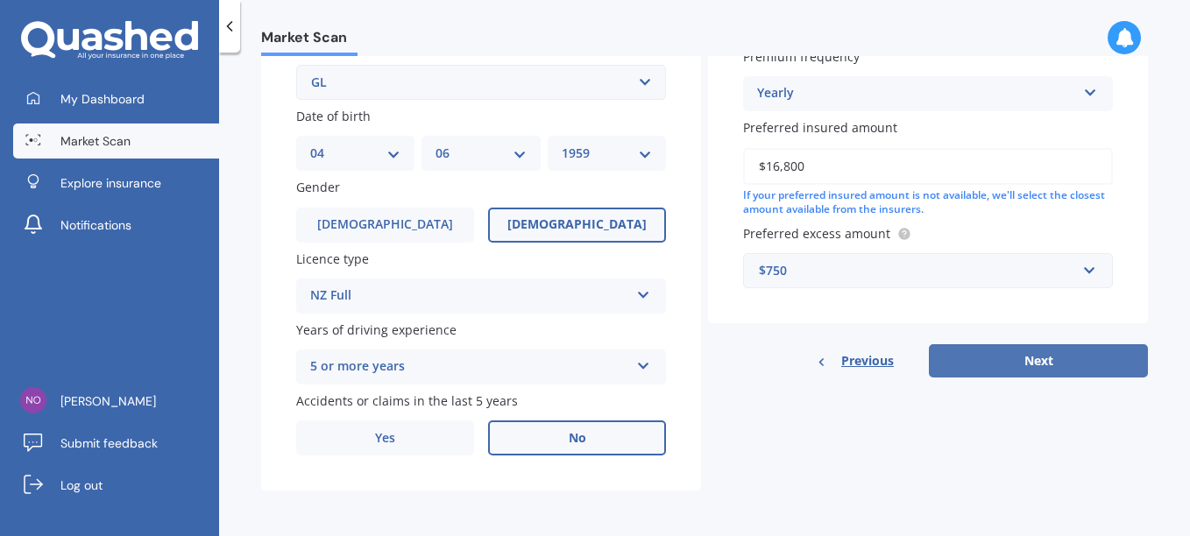
click at [988, 363] on button "Next" at bounding box center [1038, 360] width 219 height 33
select select "04"
select select "06"
select select "1959"
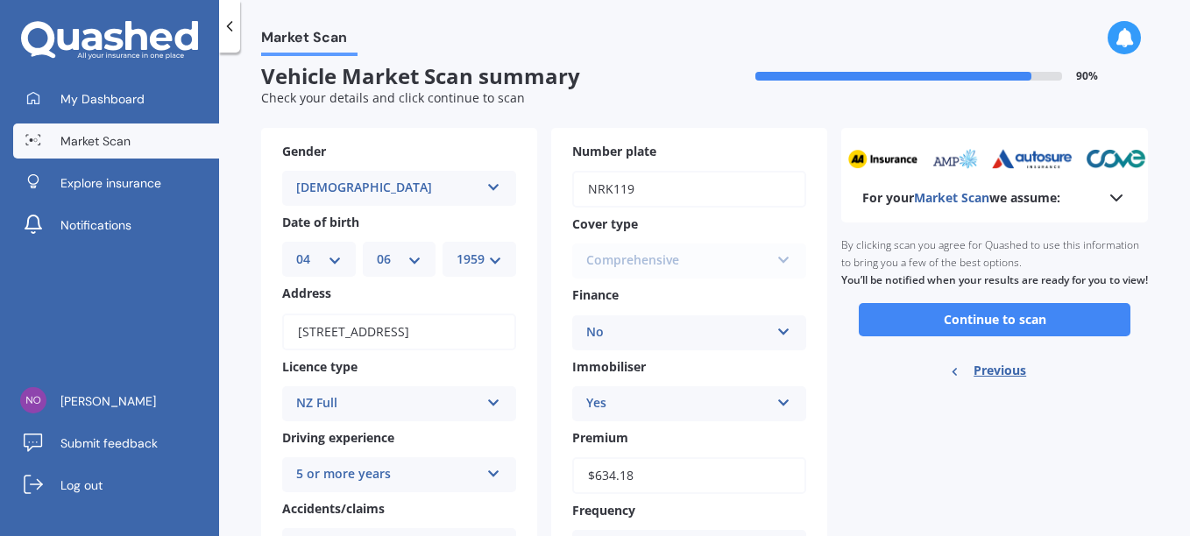
scroll to position [0, 0]
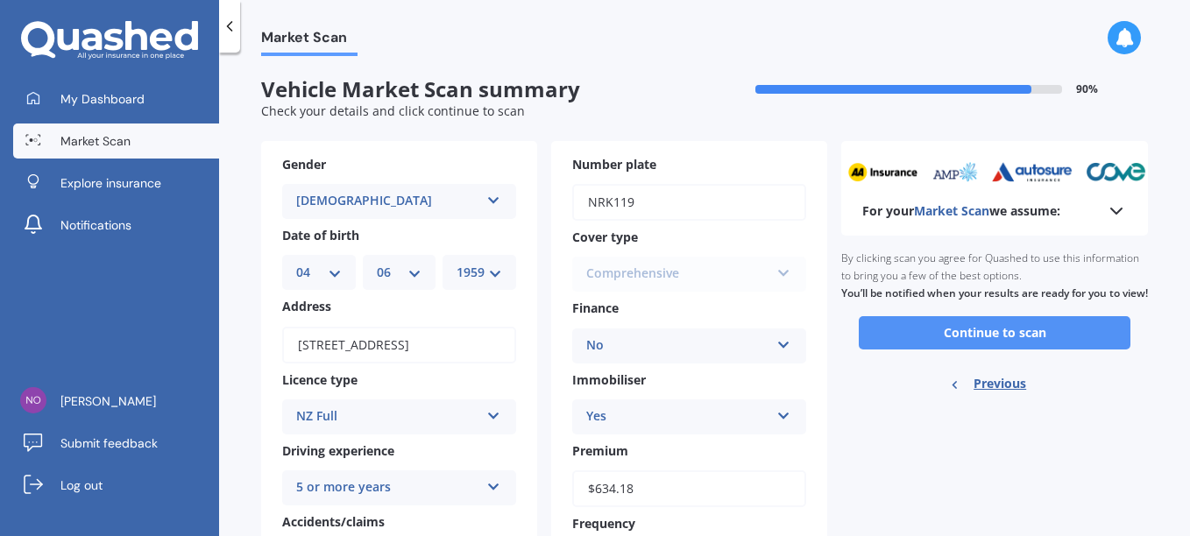
click at [958, 350] on button "Continue to scan" at bounding box center [995, 332] width 272 height 33
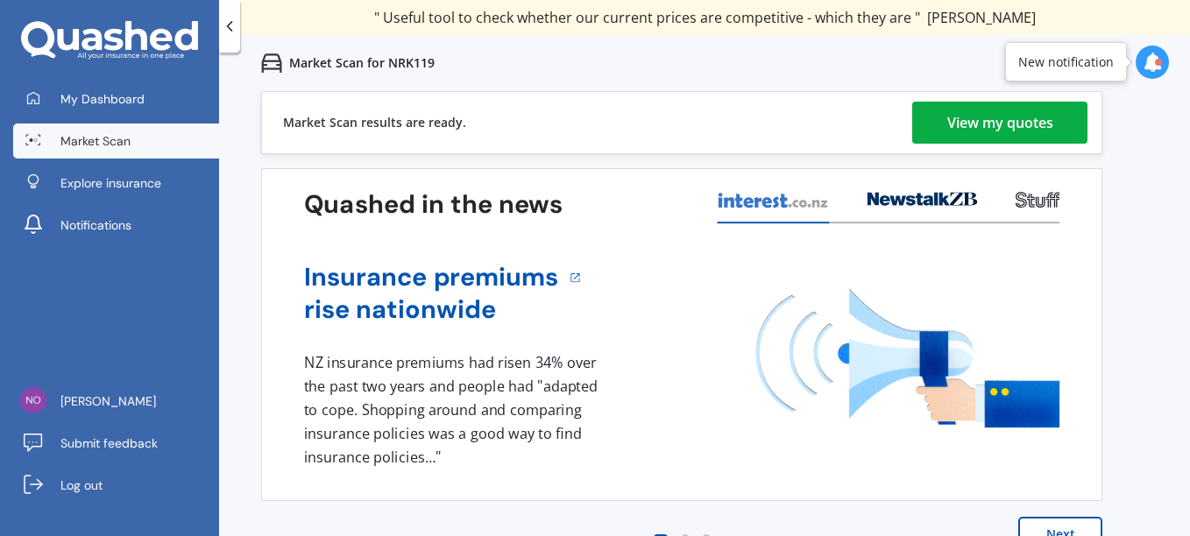
click at [982, 130] on div "View my quotes" at bounding box center [1000, 123] width 106 height 42
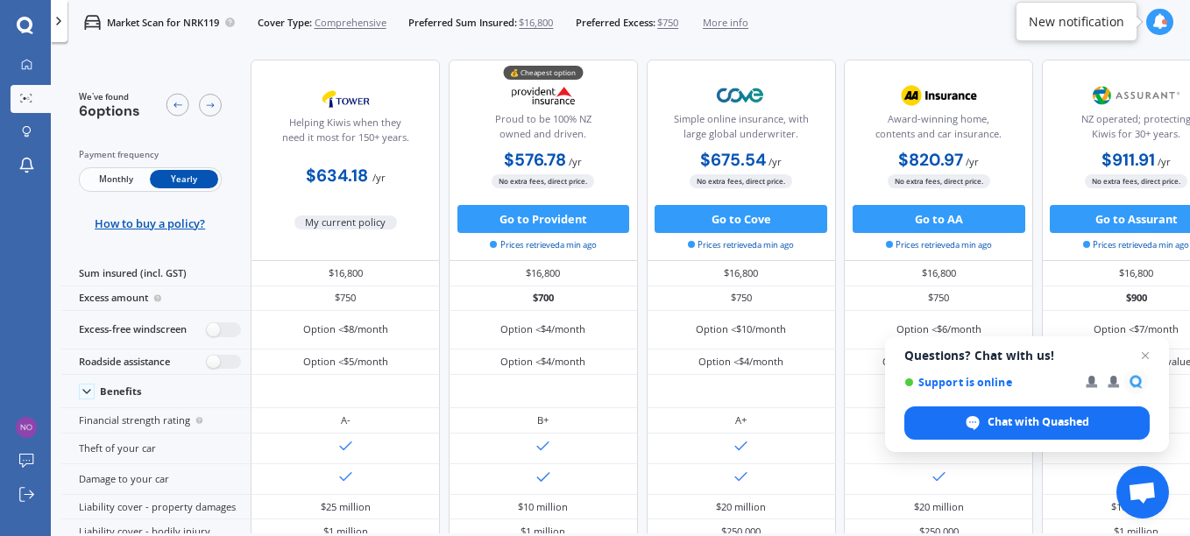
click at [1094, 30] on div "New notification" at bounding box center [1076, 22] width 95 height 18
click at [1161, 14] on icon at bounding box center [1160, 22] width 16 height 16
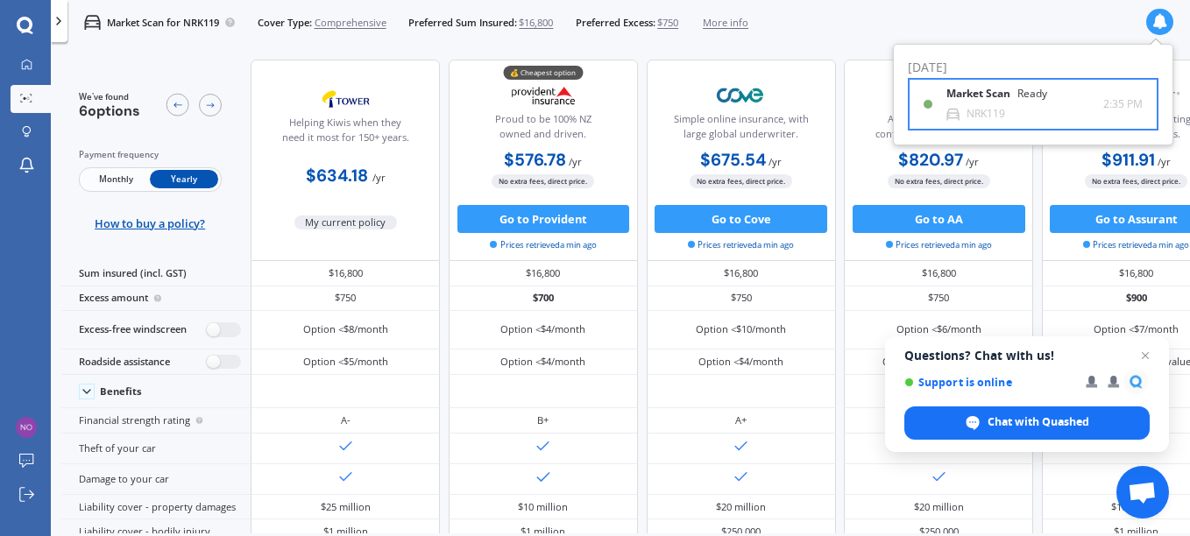
click at [1035, 90] on div "Ready" at bounding box center [1032, 94] width 30 height 12
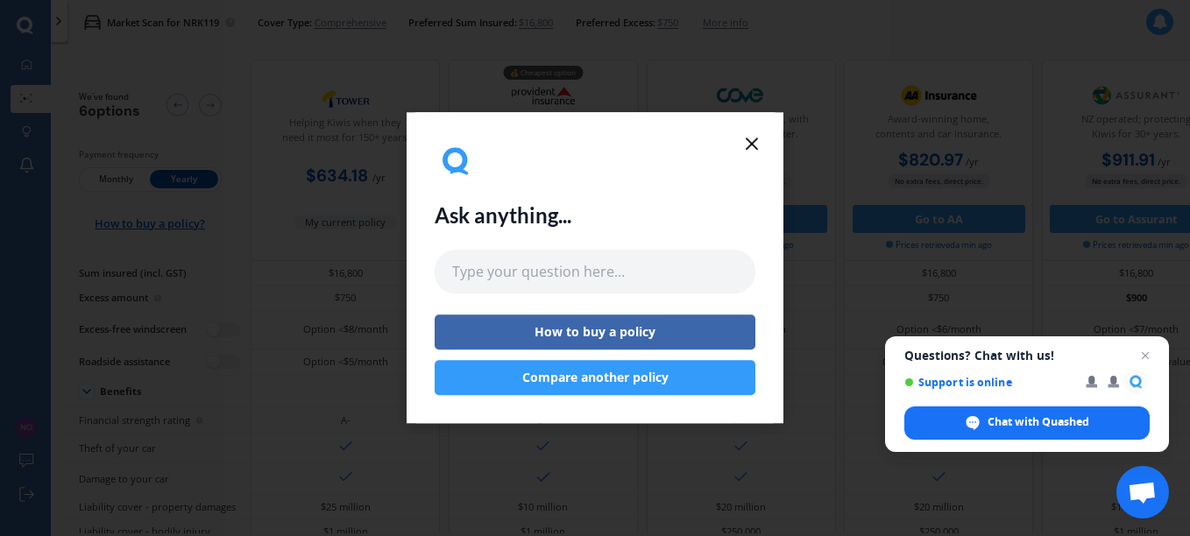
click at [577, 376] on button "Compare another policy" at bounding box center [595, 378] width 321 height 35
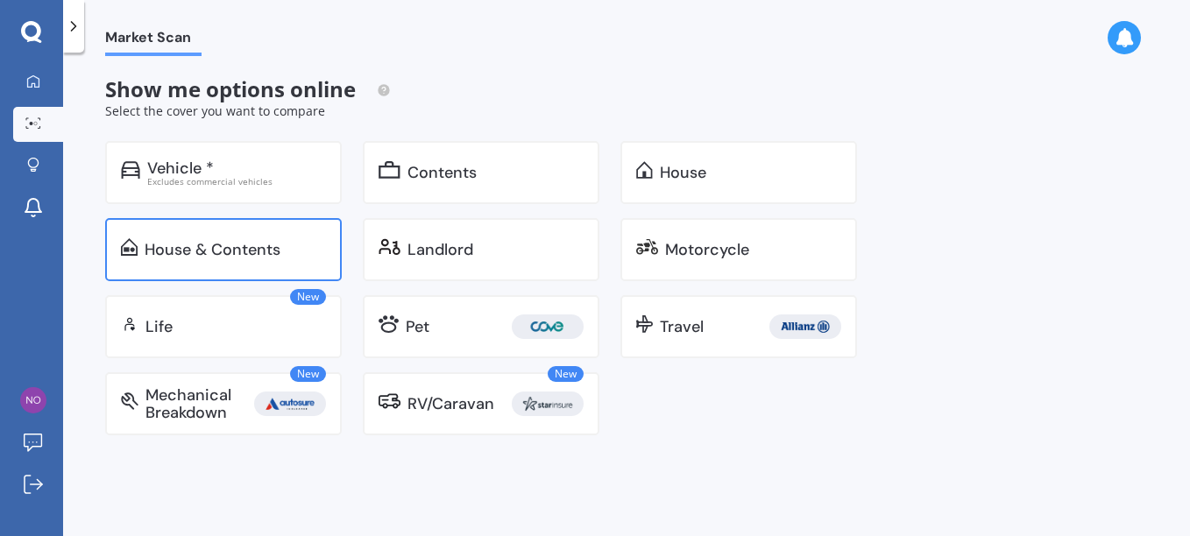
click at [174, 252] on div "House & Contents" at bounding box center [213, 250] width 136 height 18
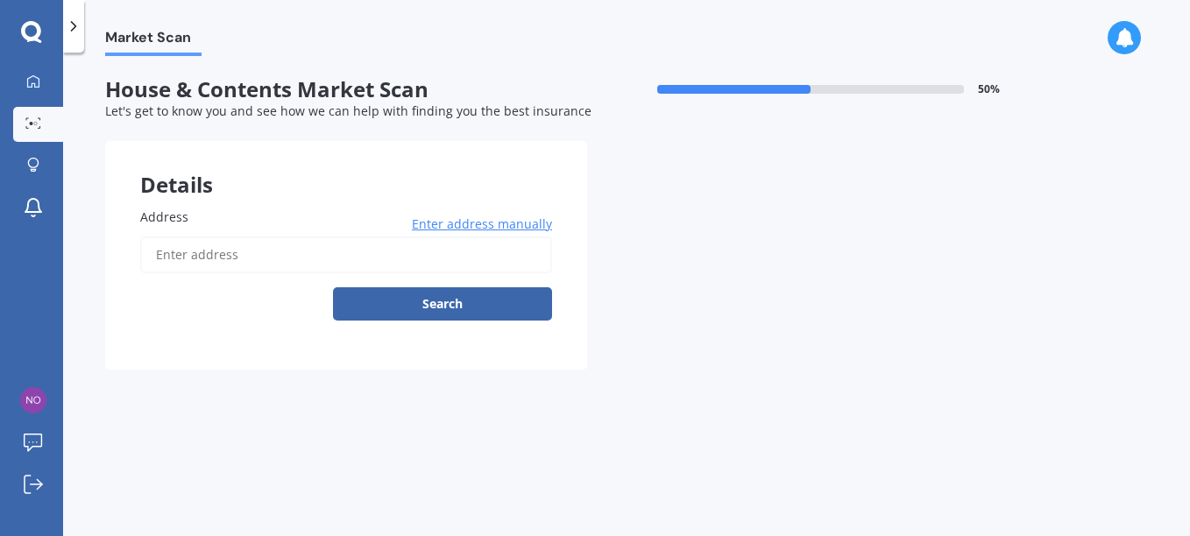
click at [180, 252] on input "Address" at bounding box center [346, 255] width 412 height 37
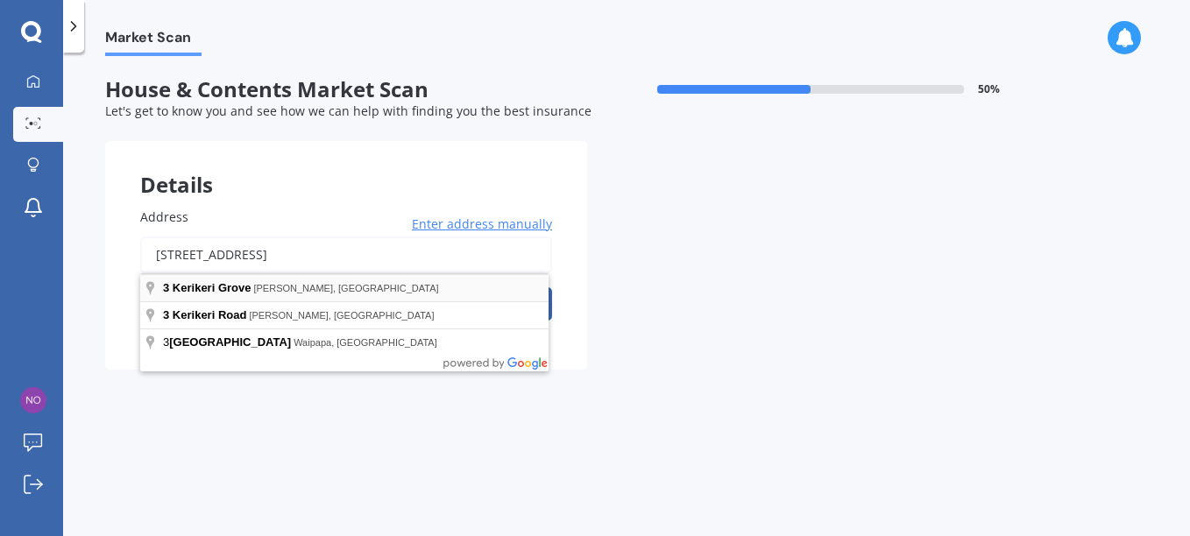
type input "[STREET_ADDRESS]"
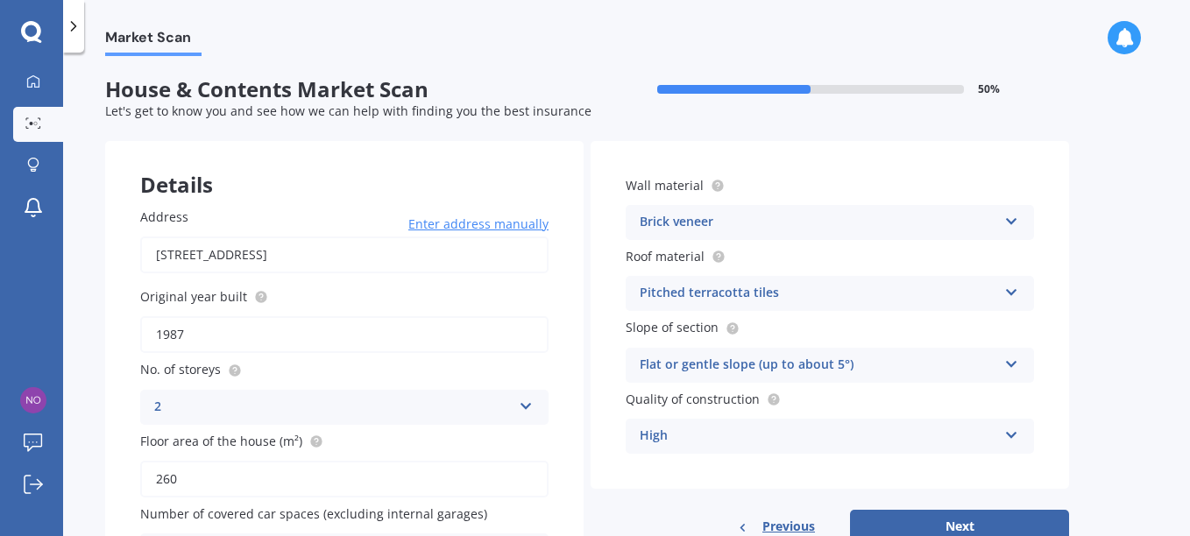
click at [1008, 293] on icon at bounding box center [1011, 289] width 15 height 12
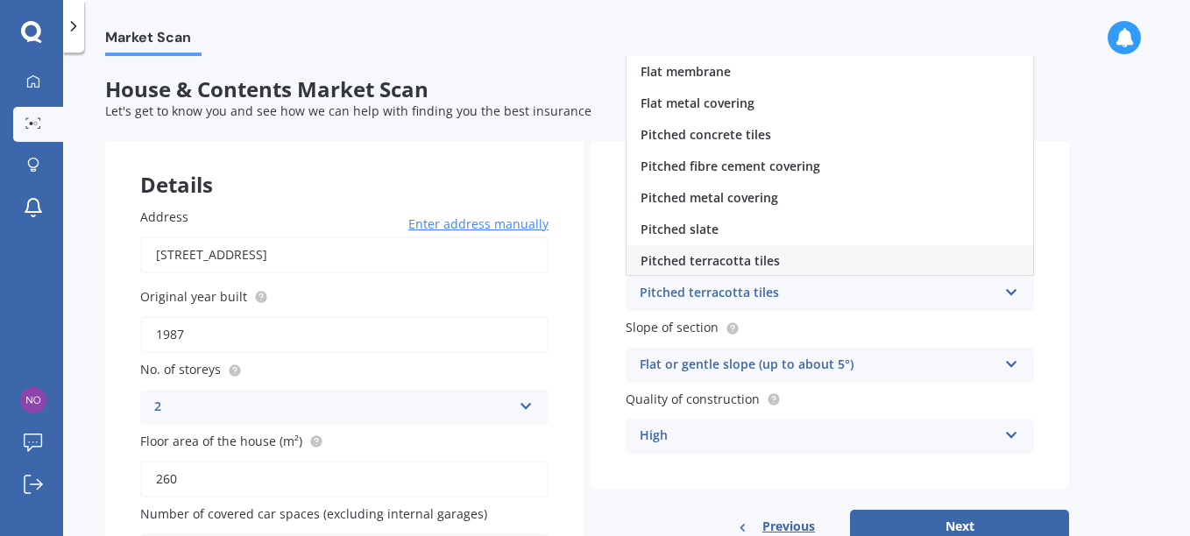
scroll to position [2, 0]
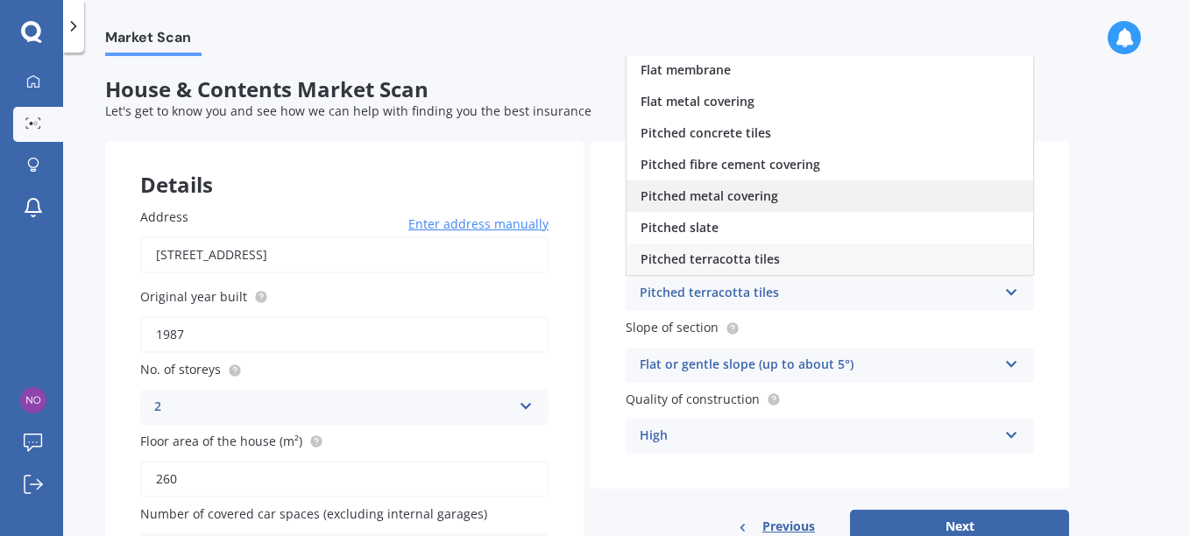
click at [768, 194] on span "Pitched metal covering" at bounding box center [709, 195] width 138 height 17
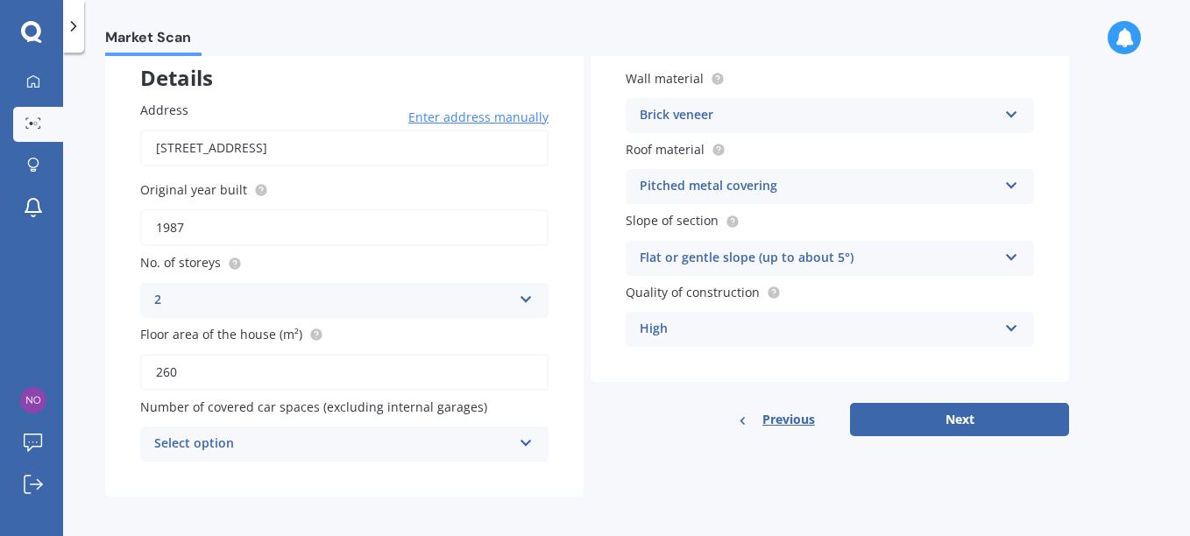
scroll to position [113, 0]
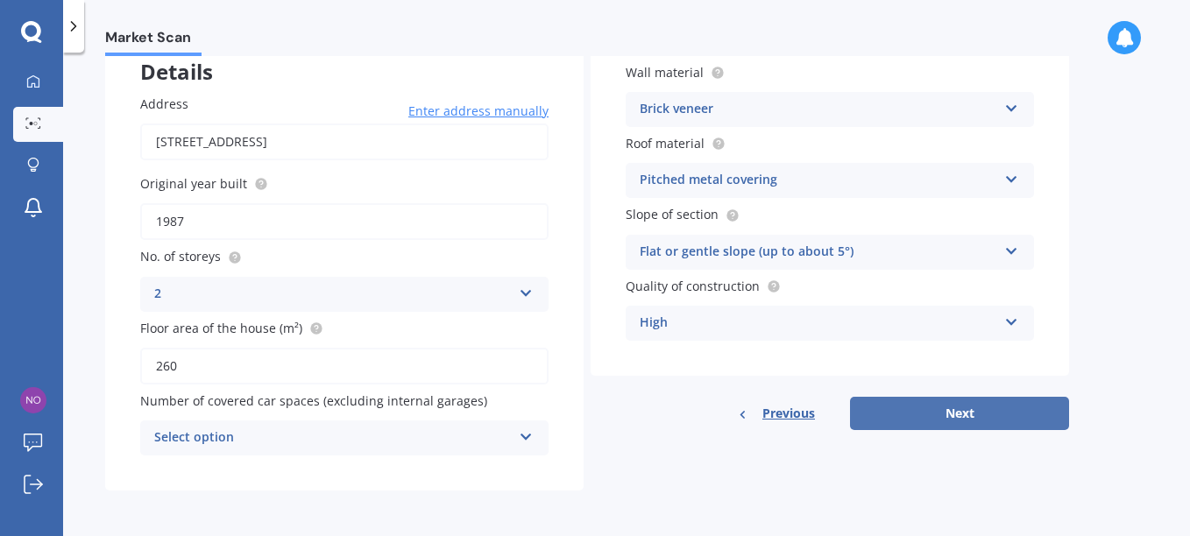
click at [935, 410] on button "Next" at bounding box center [959, 413] width 219 height 33
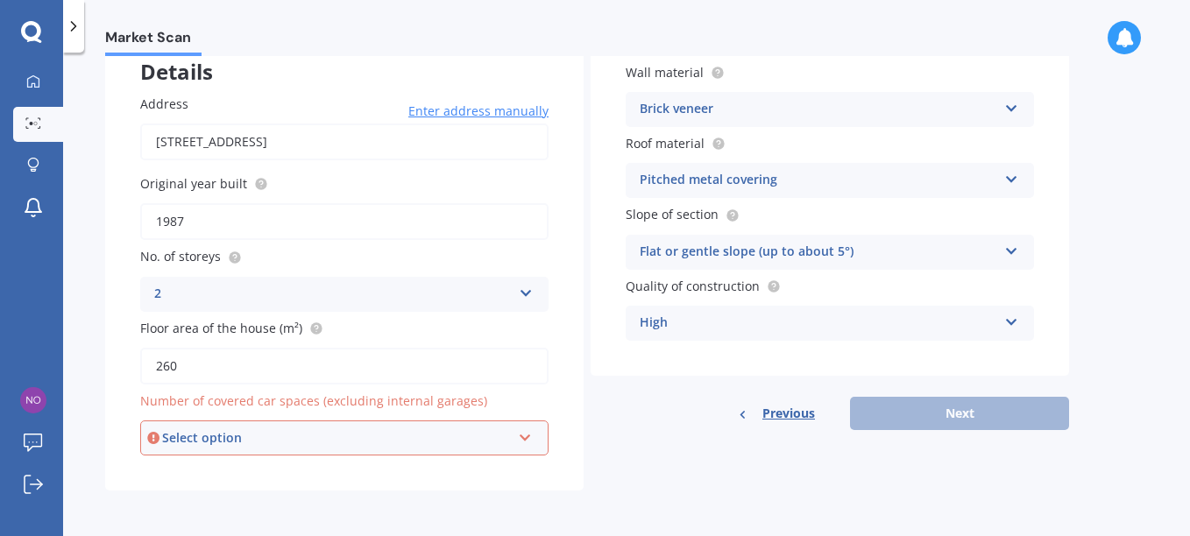
click at [492, 446] on div "Select option" at bounding box center [336, 437] width 349 height 19
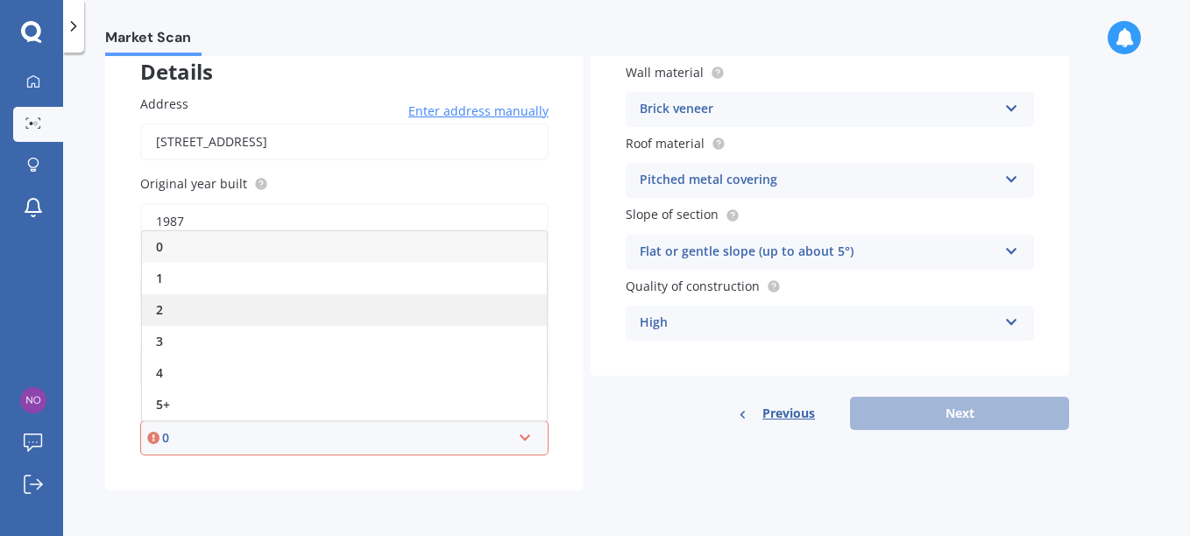
click at [159, 310] on span "2" at bounding box center [159, 309] width 7 height 17
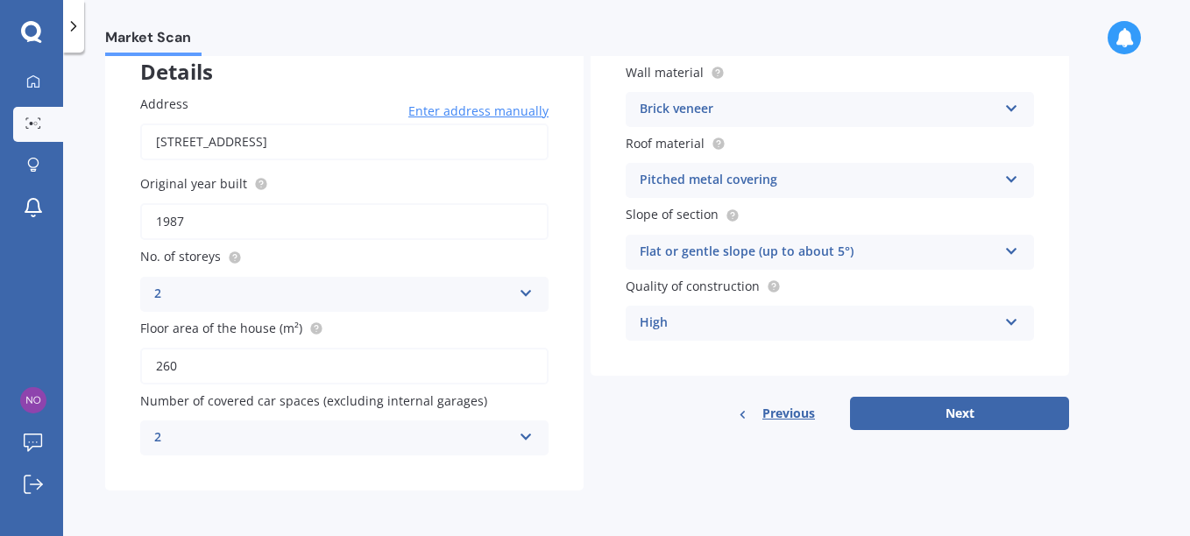
click at [522, 440] on icon at bounding box center [526, 434] width 15 height 12
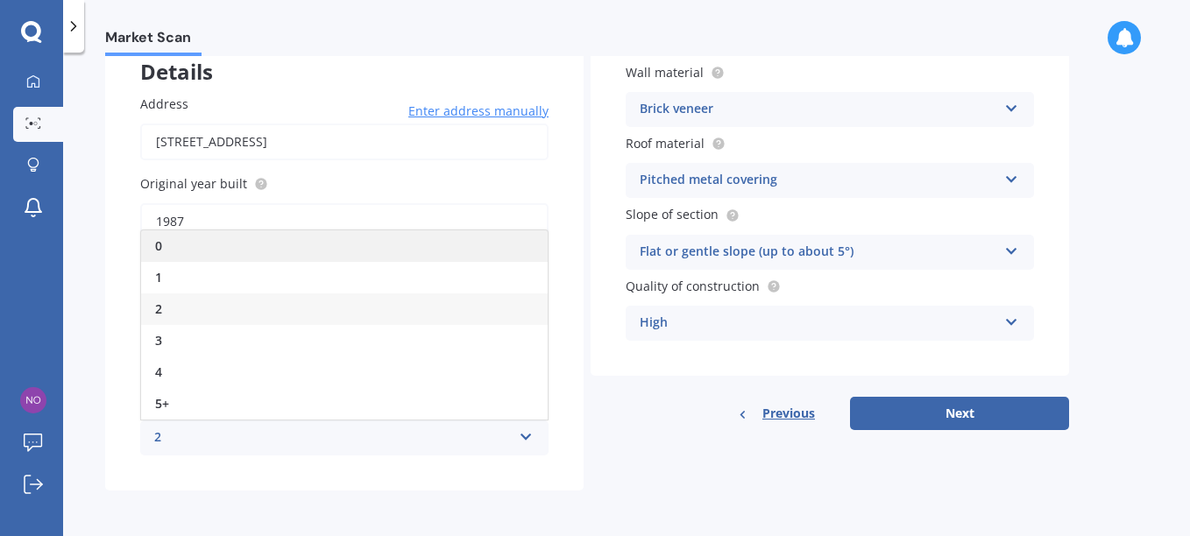
click at [173, 239] on div "0" at bounding box center [344, 246] width 407 height 32
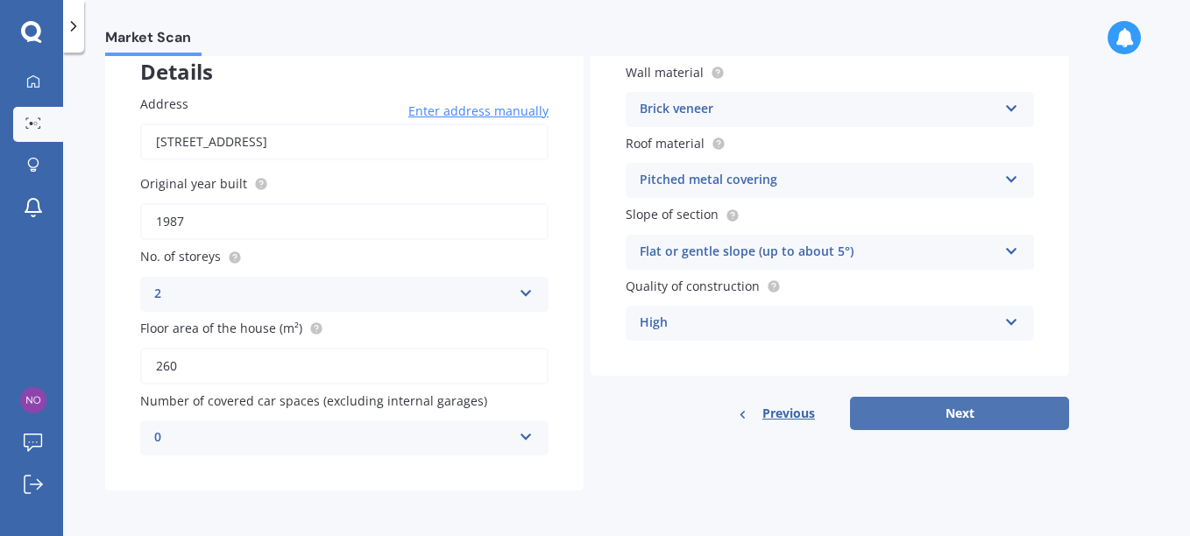
click at [986, 417] on button "Next" at bounding box center [959, 413] width 219 height 33
select select "04"
select select "06"
select select "1959"
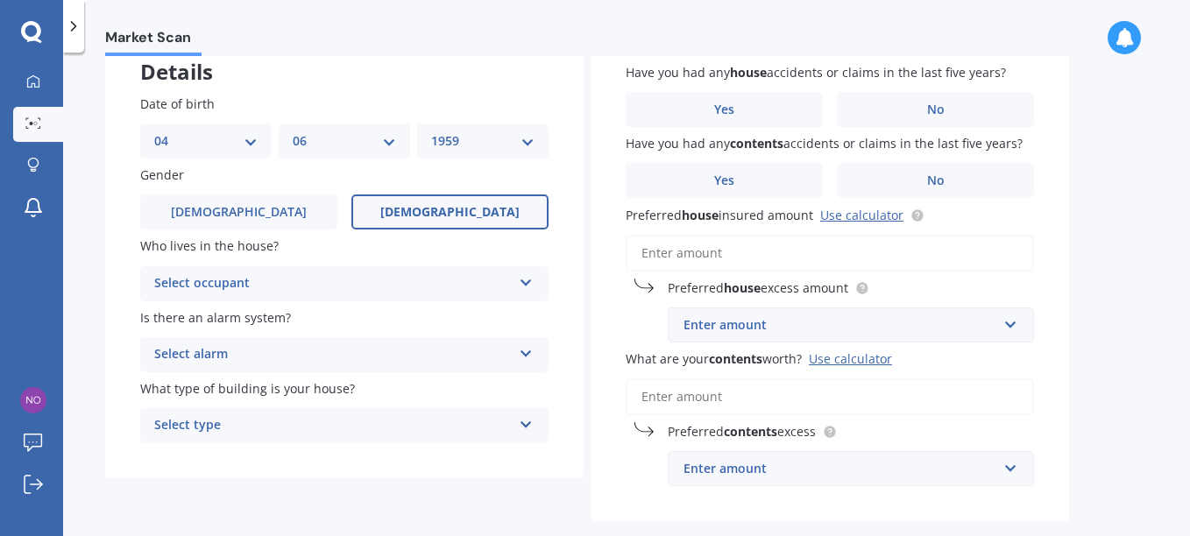
scroll to position [0, 0]
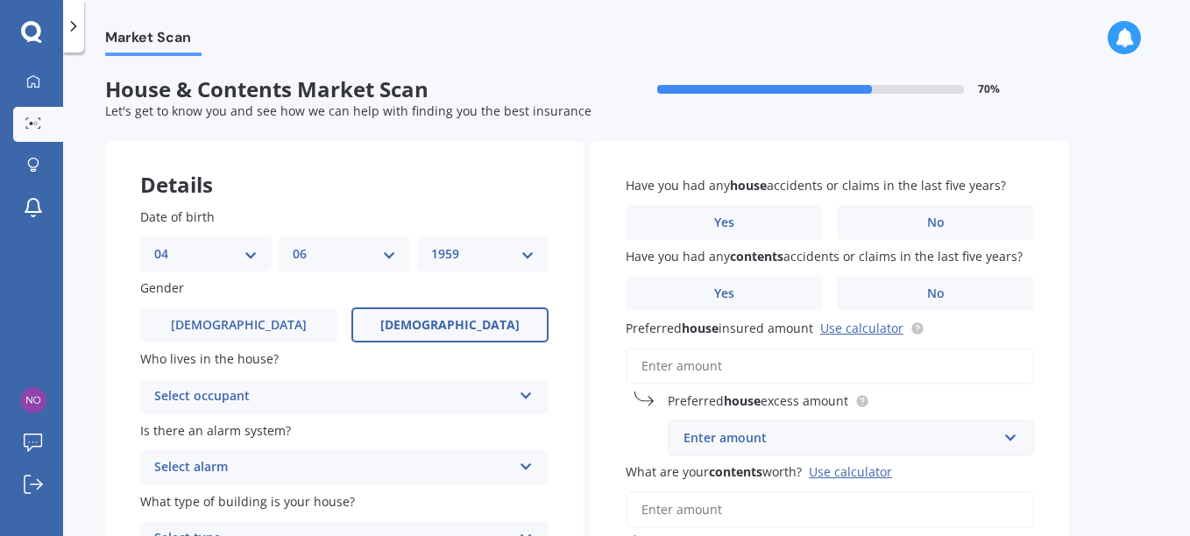
click at [524, 399] on icon at bounding box center [526, 392] width 15 height 12
click at [187, 431] on span "Owner" at bounding box center [174, 430] width 39 height 17
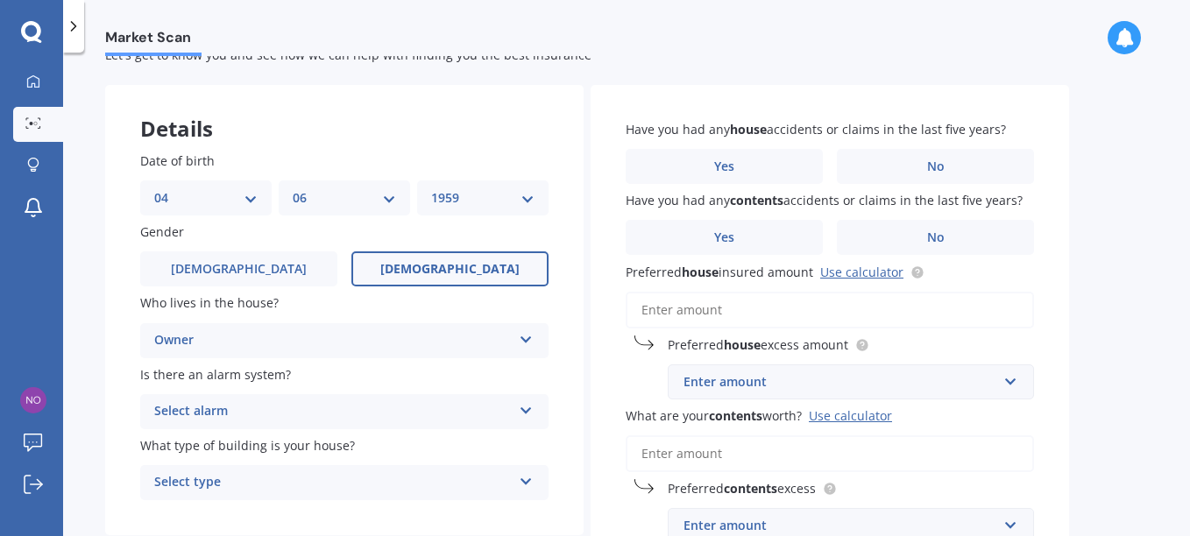
scroll to position [88, 0]
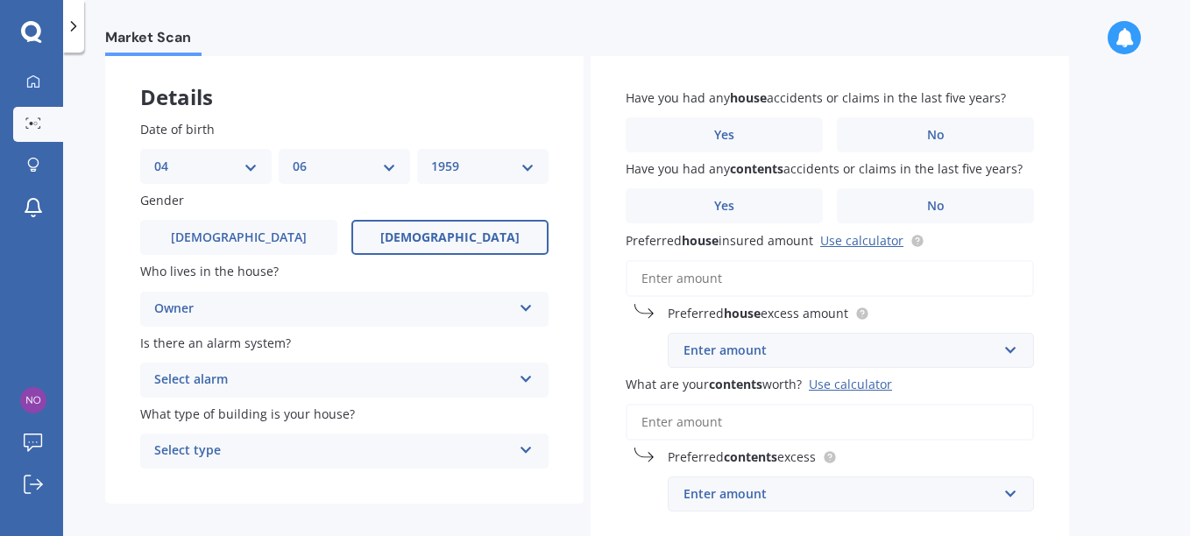
click at [530, 379] on icon at bounding box center [526, 376] width 15 height 12
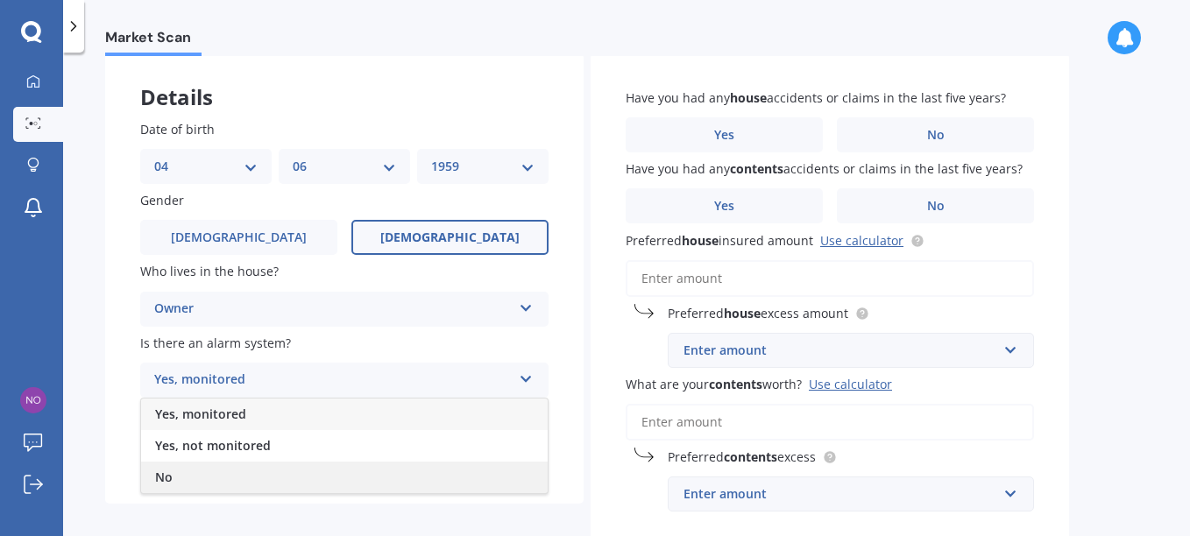
click at [179, 474] on div "No" at bounding box center [344, 478] width 407 height 32
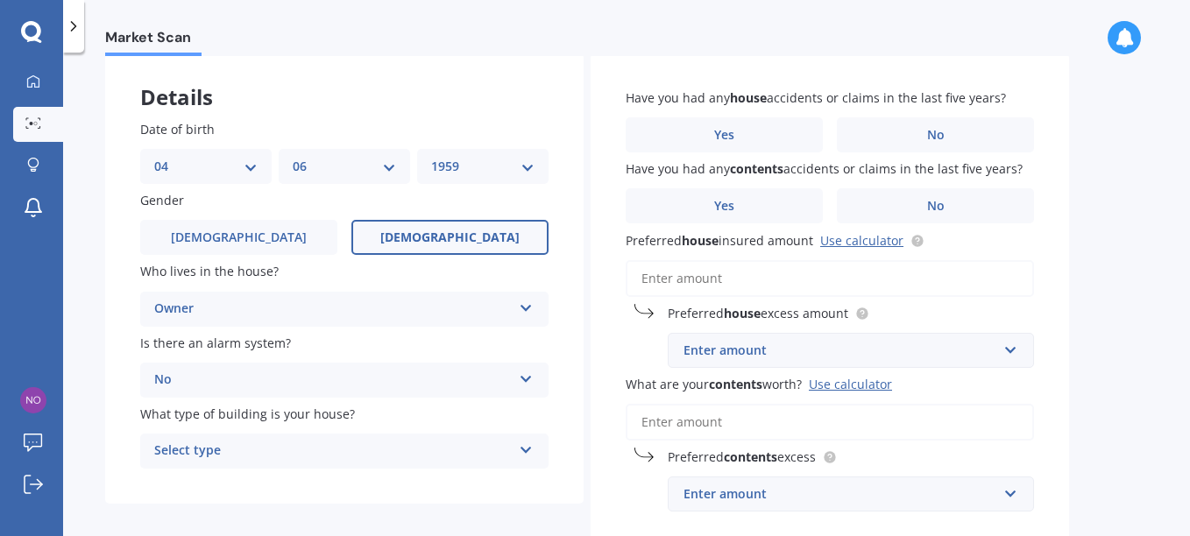
click at [522, 453] on icon at bounding box center [526, 447] width 15 height 12
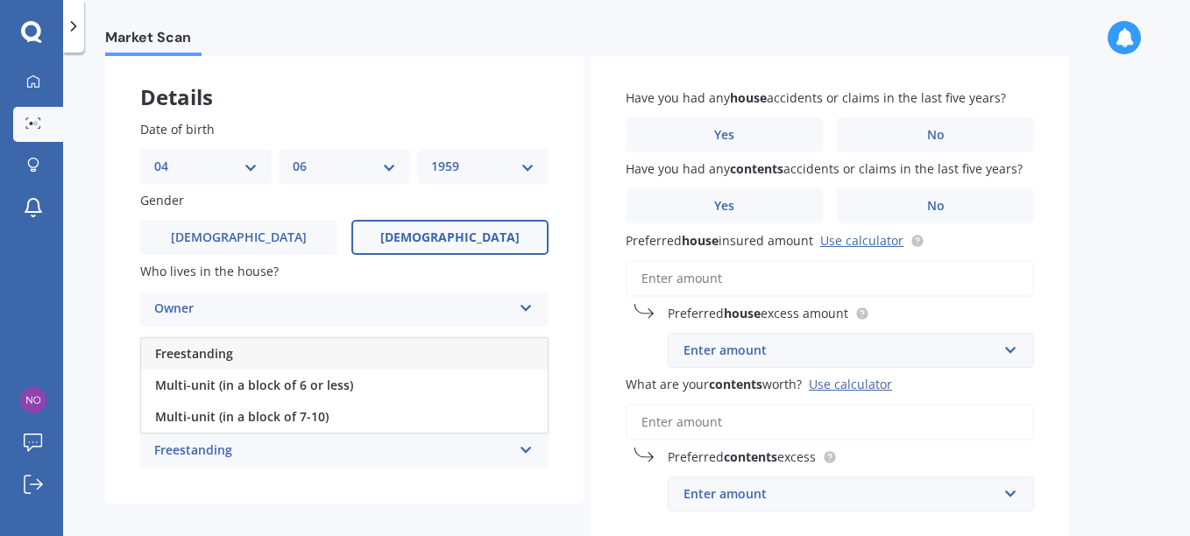
click at [216, 348] on span "Freestanding" at bounding box center [194, 353] width 78 height 17
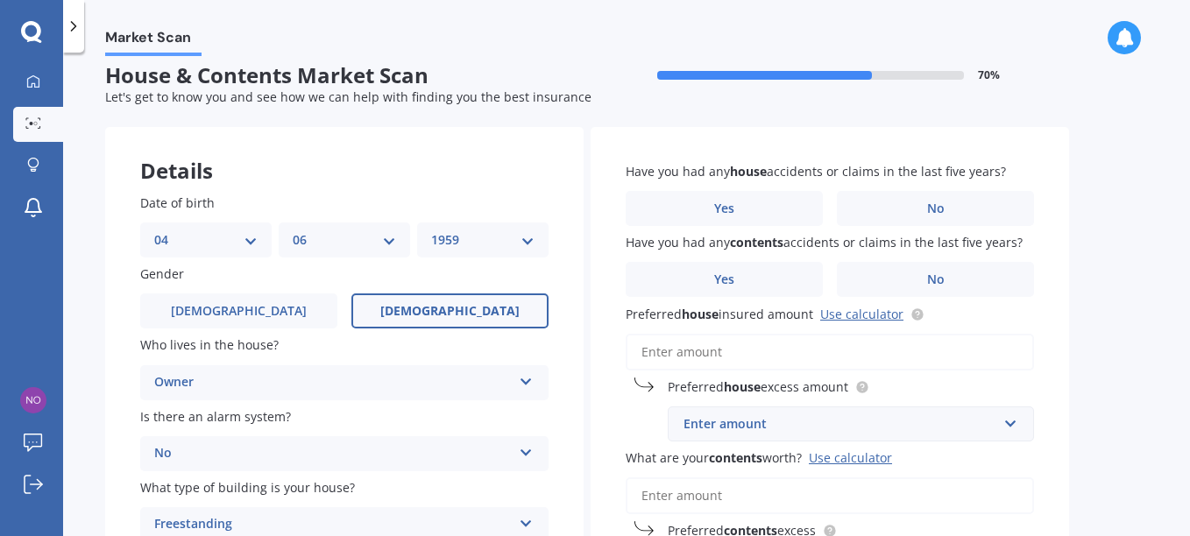
scroll to position [0, 0]
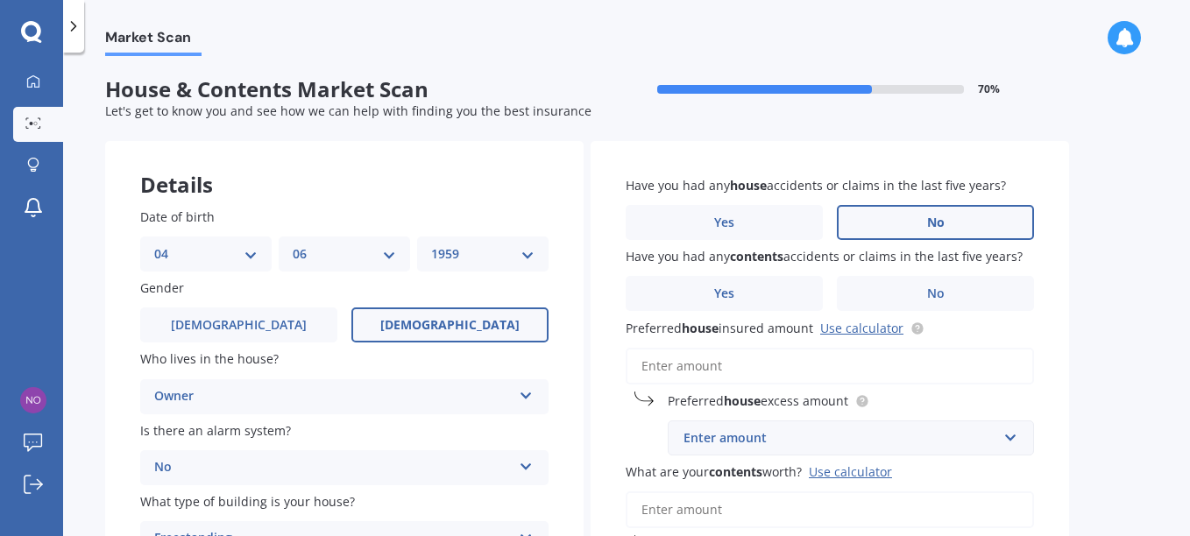
click at [863, 209] on label "No" at bounding box center [935, 222] width 197 height 35
click at [0, 0] on input "No" at bounding box center [0, 0] width 0 height 0
click at [865, 282] on label "No" at bounding box center [935, 293] width 197 height 35
click at [0, 0] on input "No" at bounding box center [0, 0] width 0 height 0
click at [675, 368] on input "Preferred house insured amount Use calculator" at bounding box center [830, 366] width 408 height 37
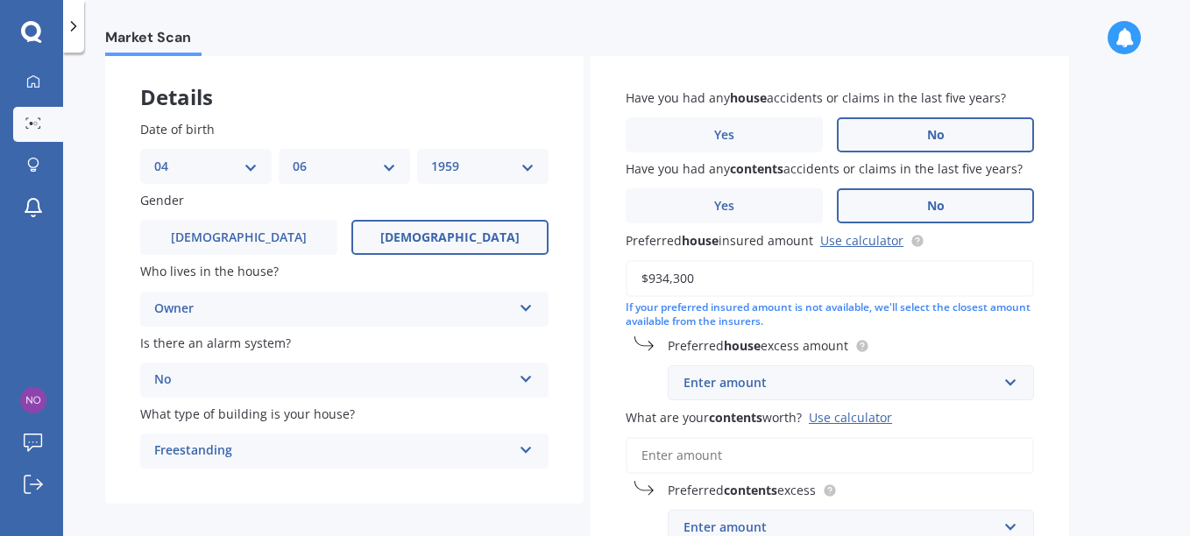
scroll to position [175, 0]
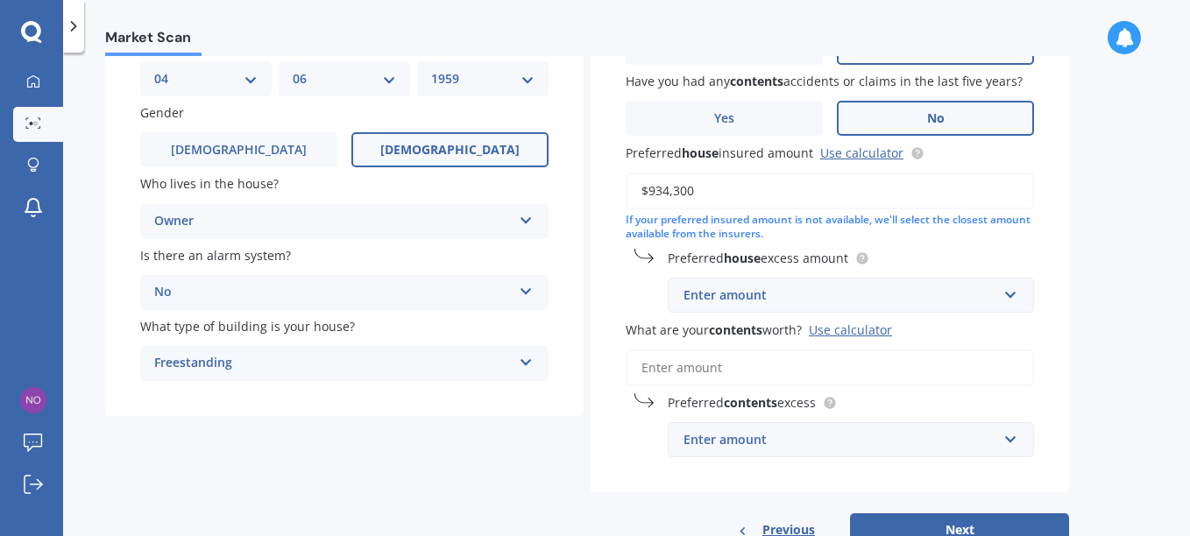
type input "$934,300"
click at [729, 294] on div "Enter amount" at bounding box center [840, 295] width 314 height 19
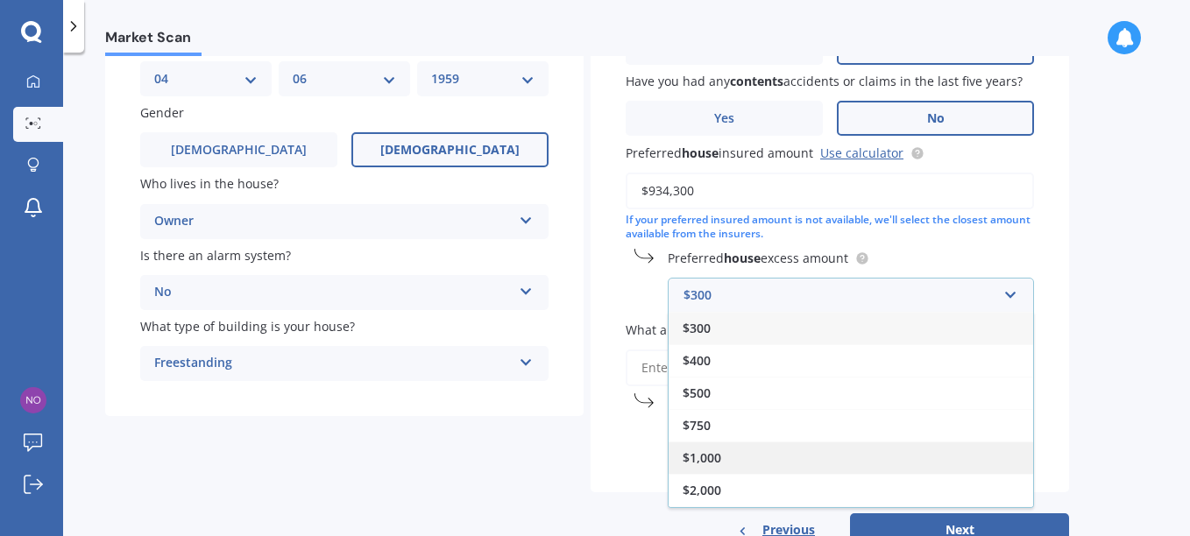
click at [713, 456] on span "$1,000" at bounding box center [701, 457] width 39 height 17
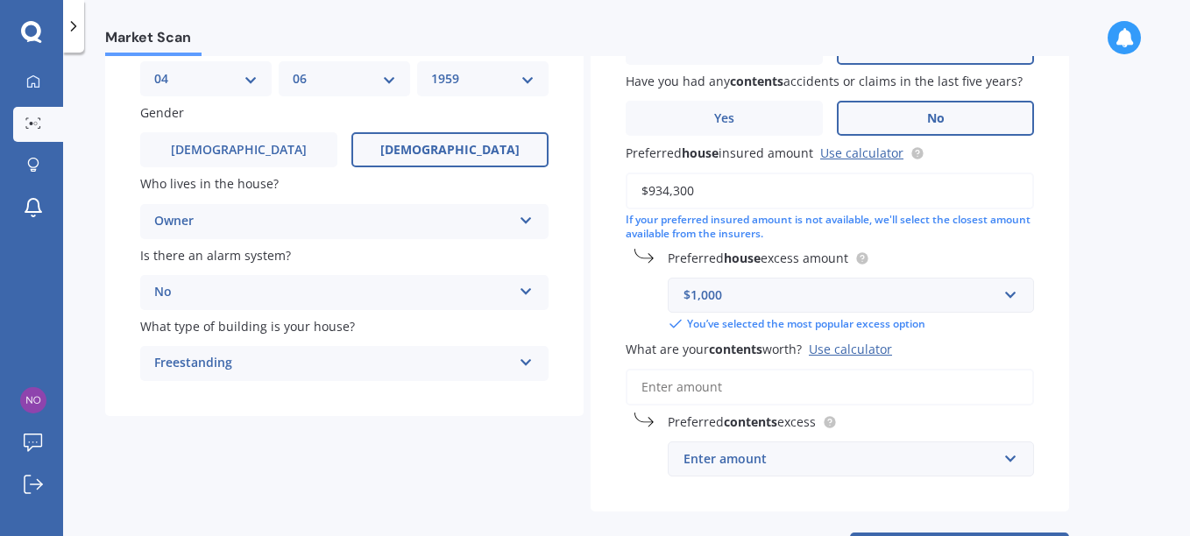
click at [680, 392] on input "What are your contents worth? Use calculator" at bounding box center [830, 387] width 408 height 37
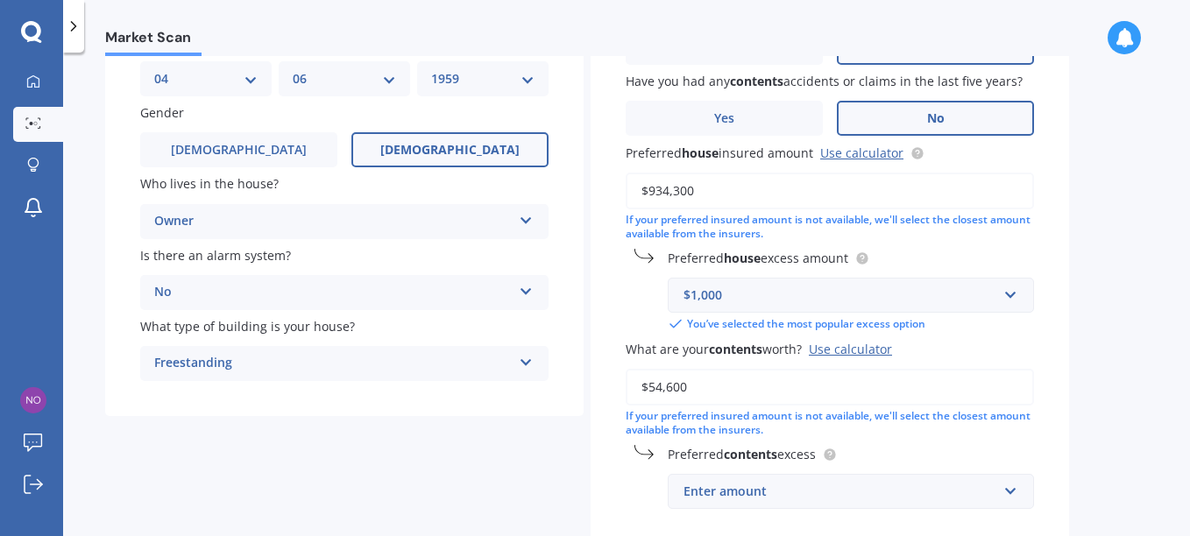
scroll to position [263, 0]
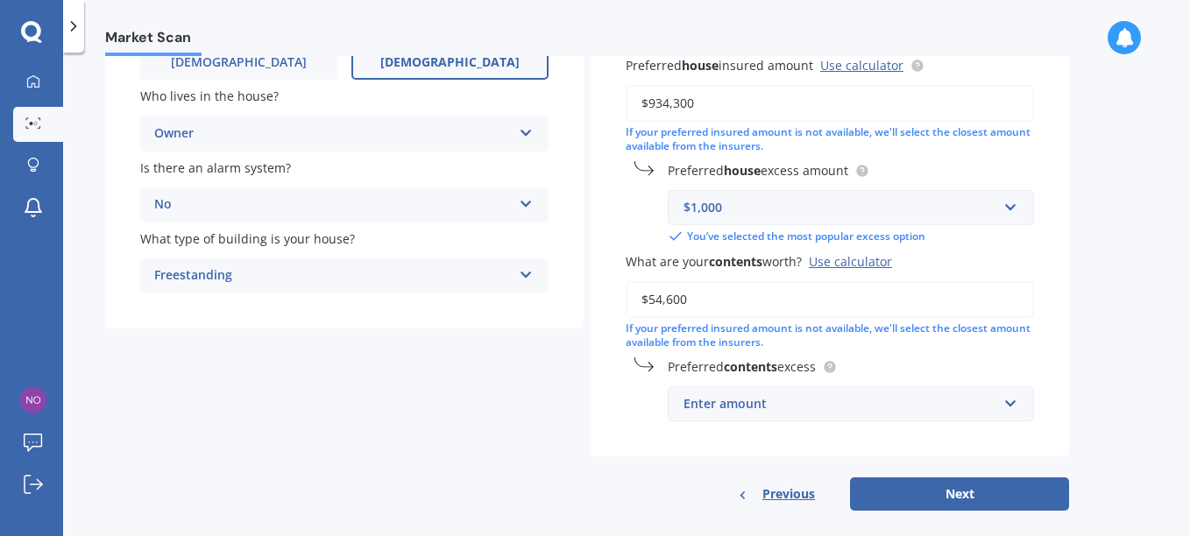
type input "$54,600"
click at [734, 407] on div "Enter amount" at bounding box center [840, 403] width 314 height 19
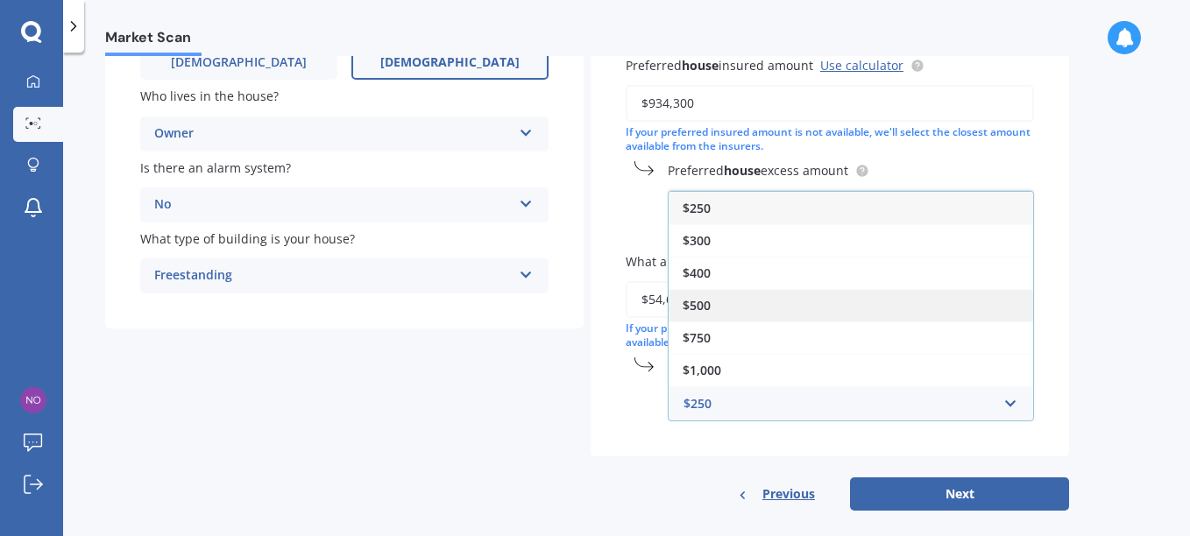
click at [718, 305] on div "$500" at bounding box center [850, 305] width 364 height 32
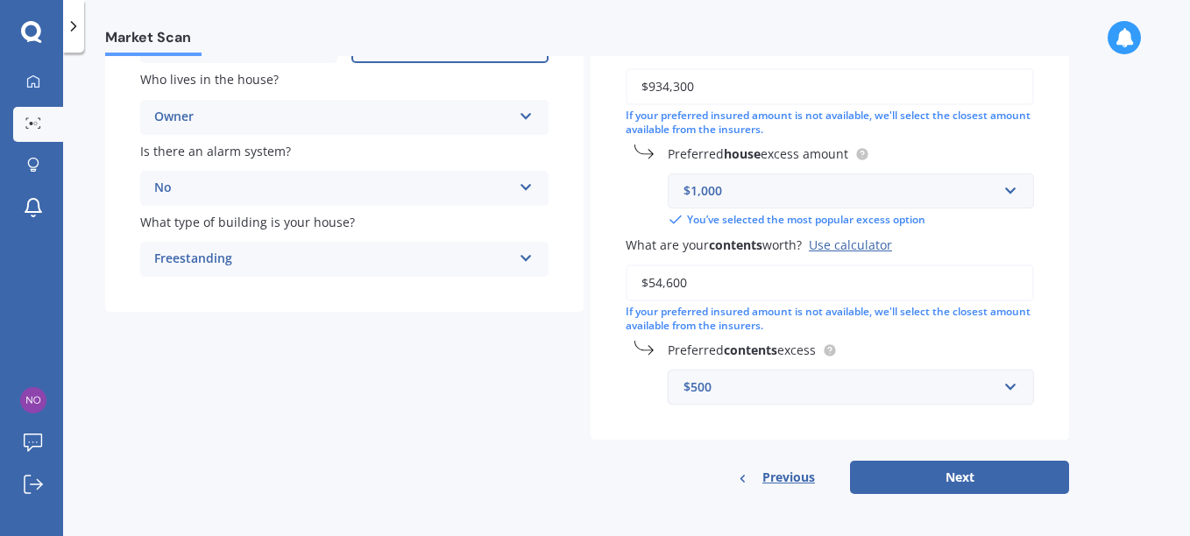
scroll to position [283, 0]
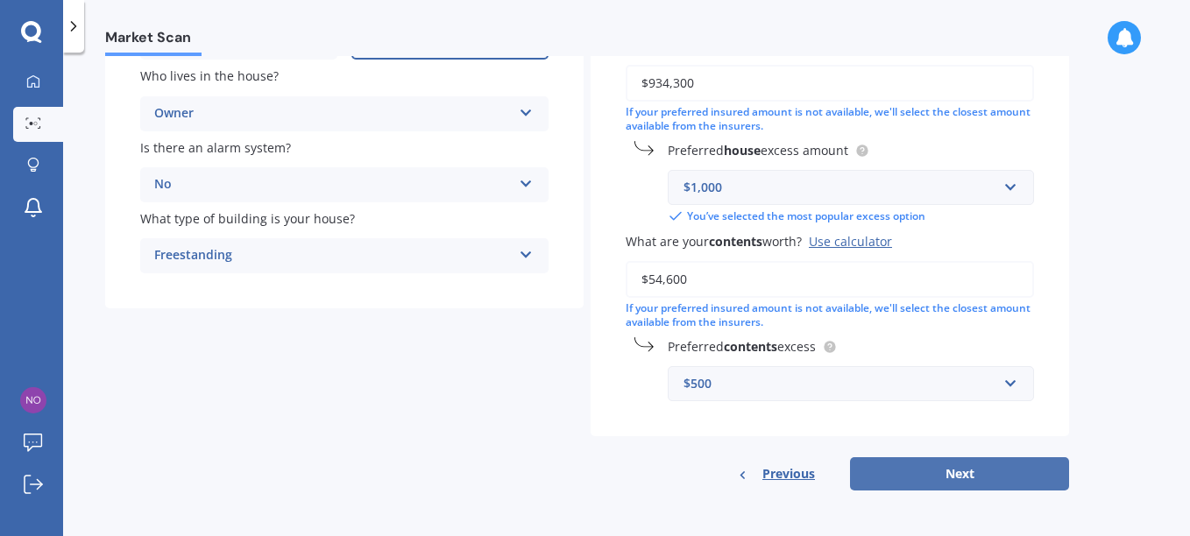
click at [922, 472] on button "Next" at bounding box center [959, 473] width 219 height 33
select select "04"
select select "06"
select select "1959"
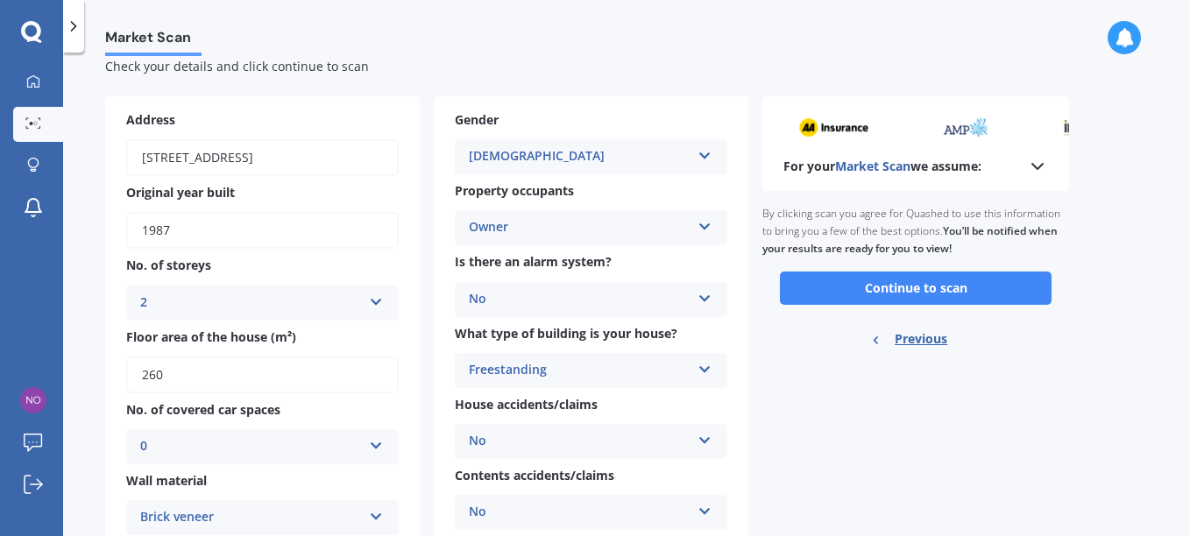
scroll to position [0, 0]
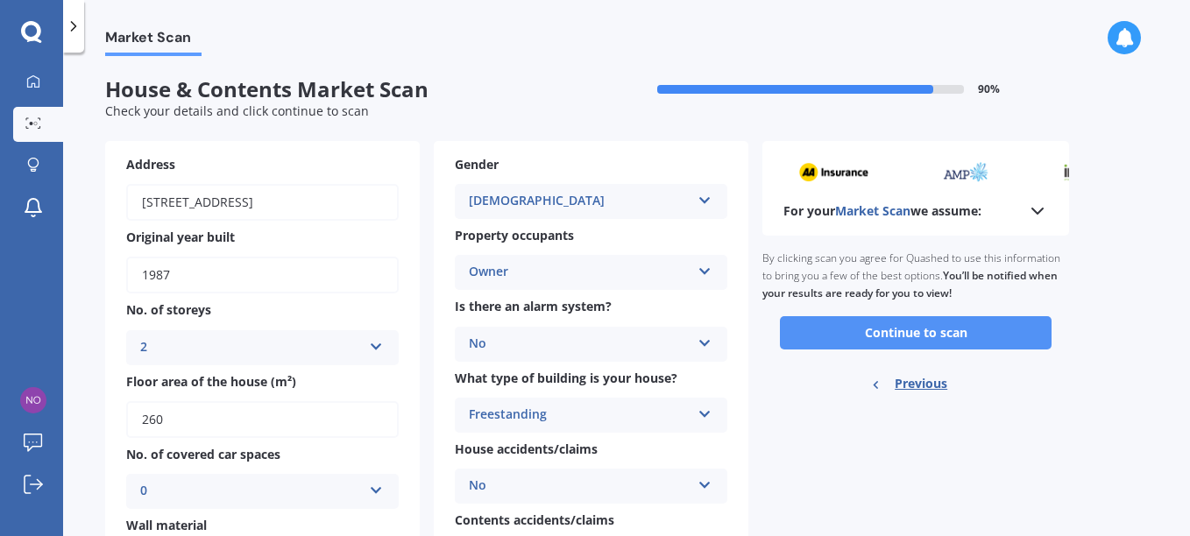
click at [928, 330] on button "Continue to scan" at bounding box center [916, 332] width 272 height 33
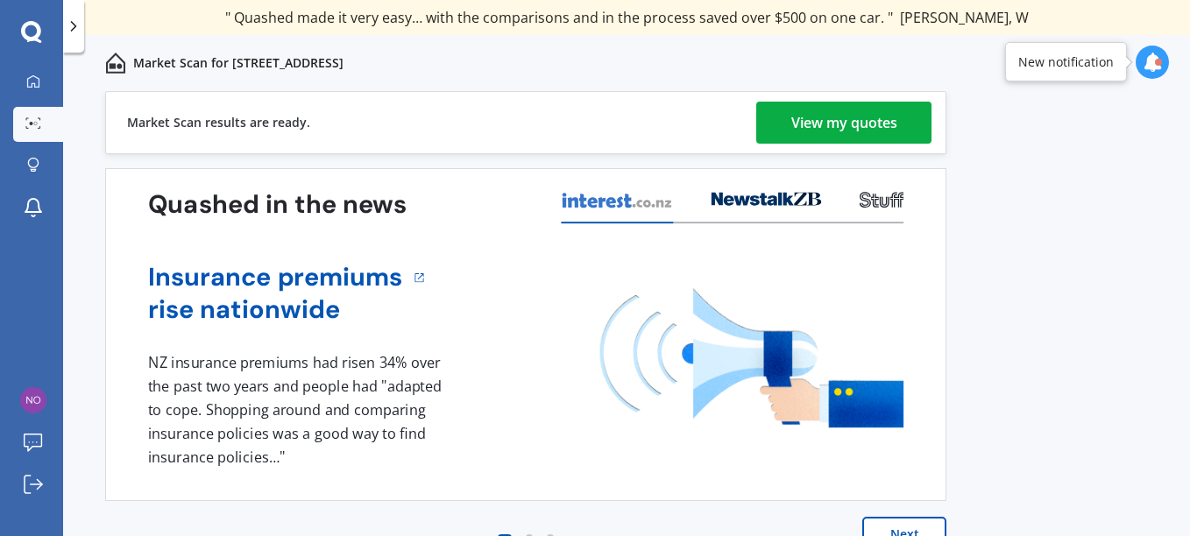
click at [801, 122] on div "View my quotes" at bounding box center [844, 123] width 106 height 42
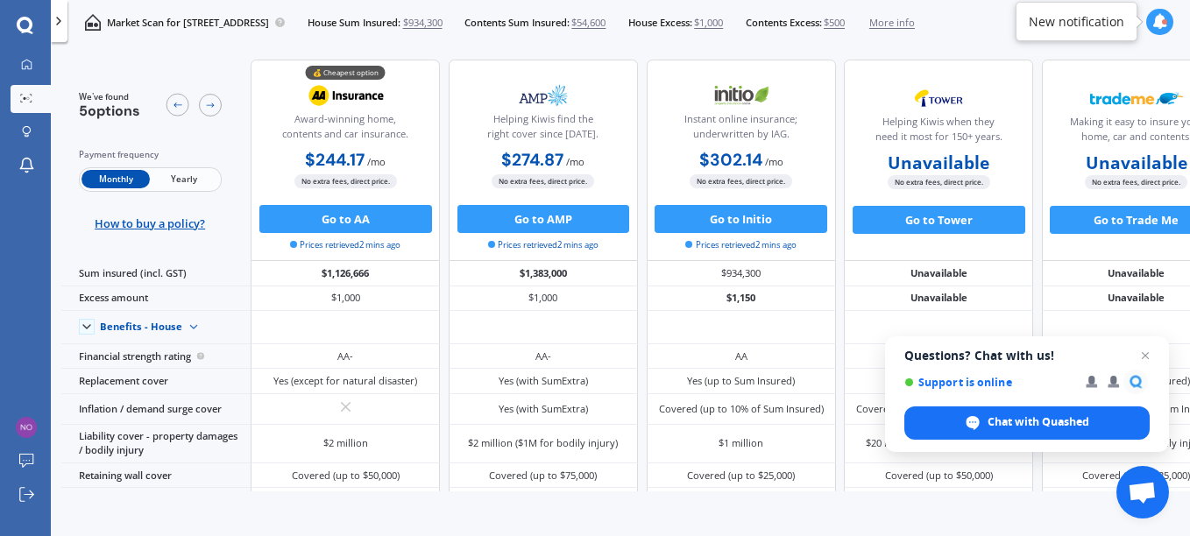
click at [183, 179] on span "Yearly" at bounding box center [184, 179] width 68 height 18
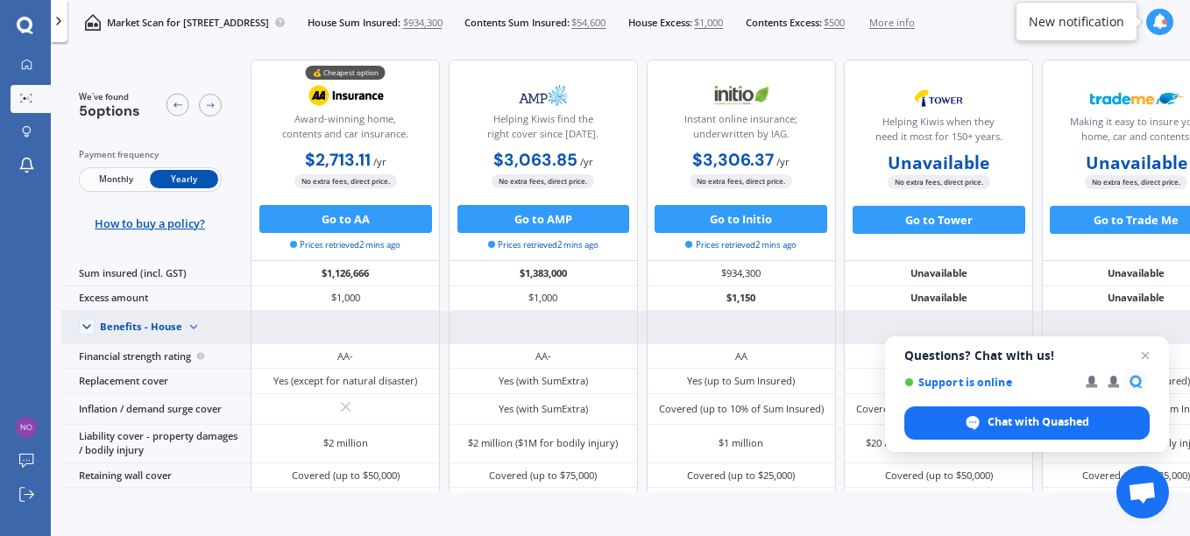
click at [191, 329] on img at bounding box center [193, 327] width 23 height 23
click at [187, 323] on img at bounding box center [193, 327] width 23 height 23
click at [94, 325] on span at bounding box center [87, 327] width 16 height 16
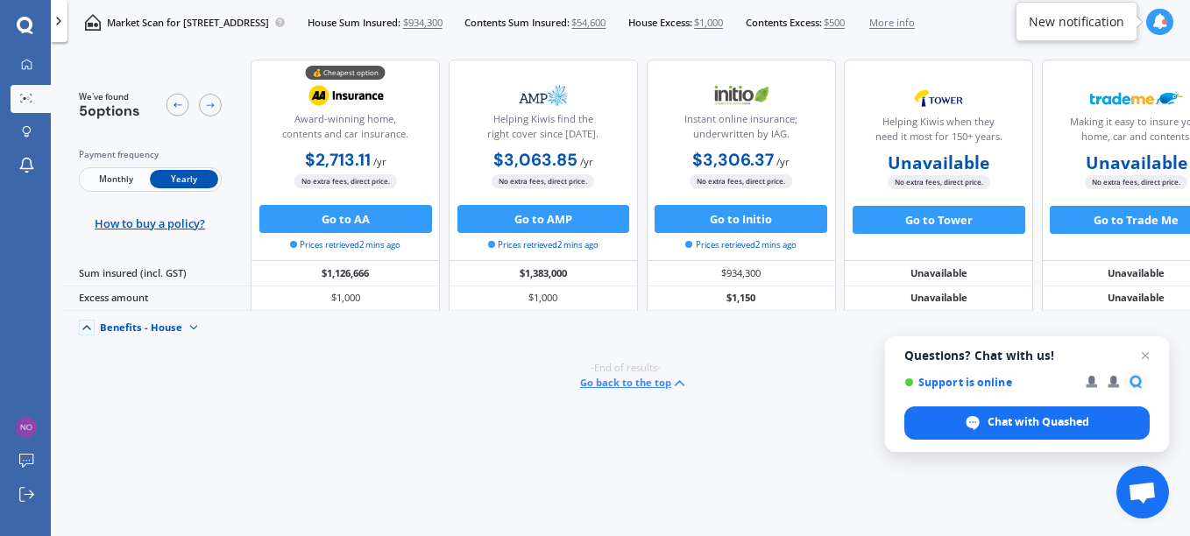
click at [87, 330] on icon at bounding box center [87, 328] width 14 height 14
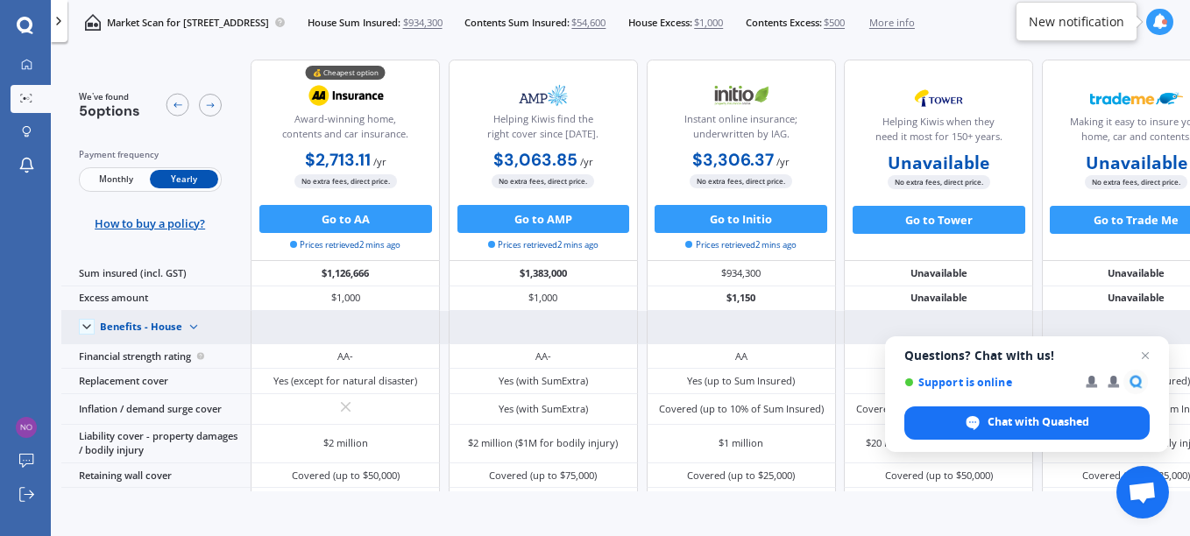
click at [1159, 25] on icon at bounding box center [1160, 22] width 16 height 16
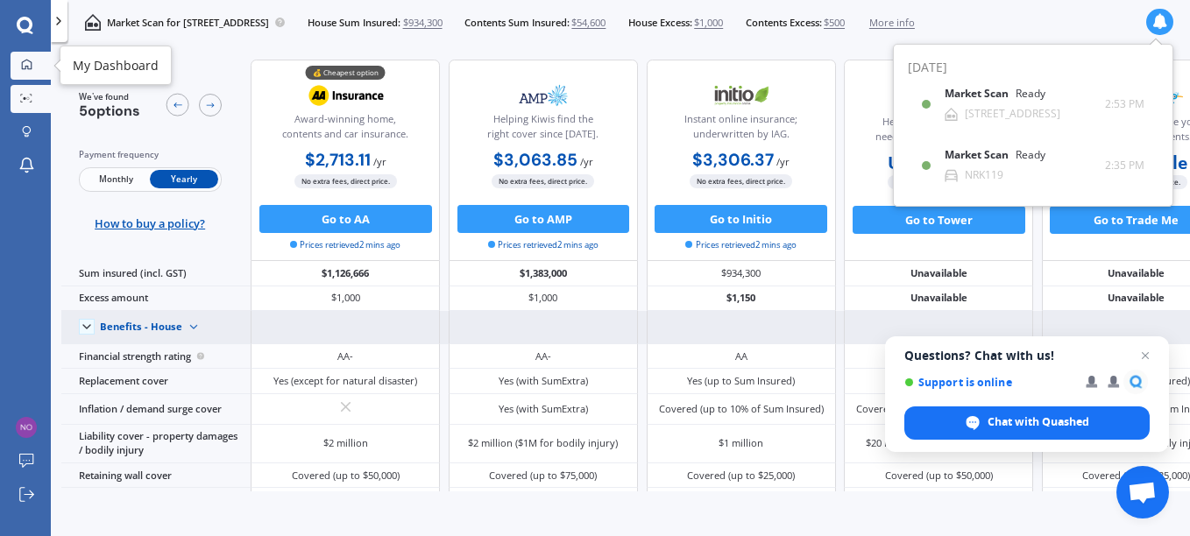
click at [16, 66] on div at bounding box center [26, 65] width 21 height 13
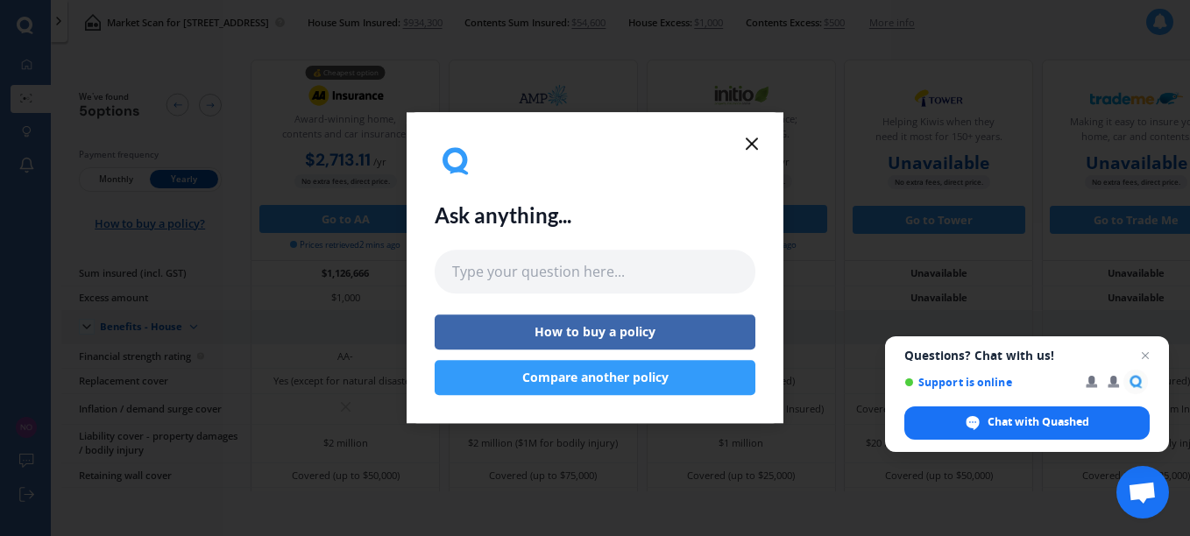
click at [749, 144] on icon at bounding box center [751, 143] width 21 height 21
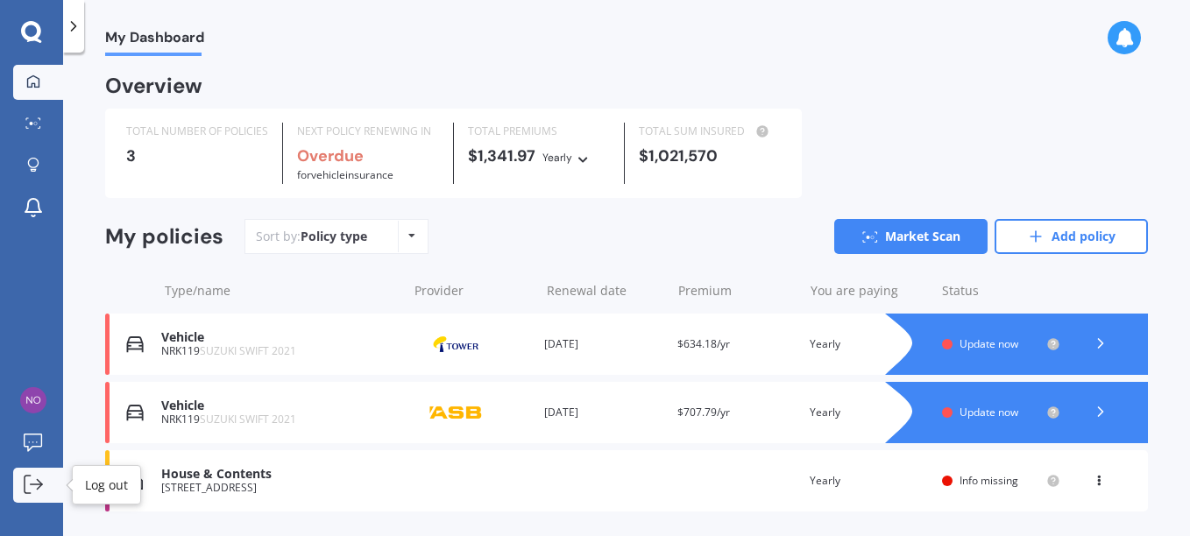
click at [40, 483] on icon at bounding box center [39, 484] width 5 height 10
